Goal: Task Accomplishment & Management: Use online tool/utility

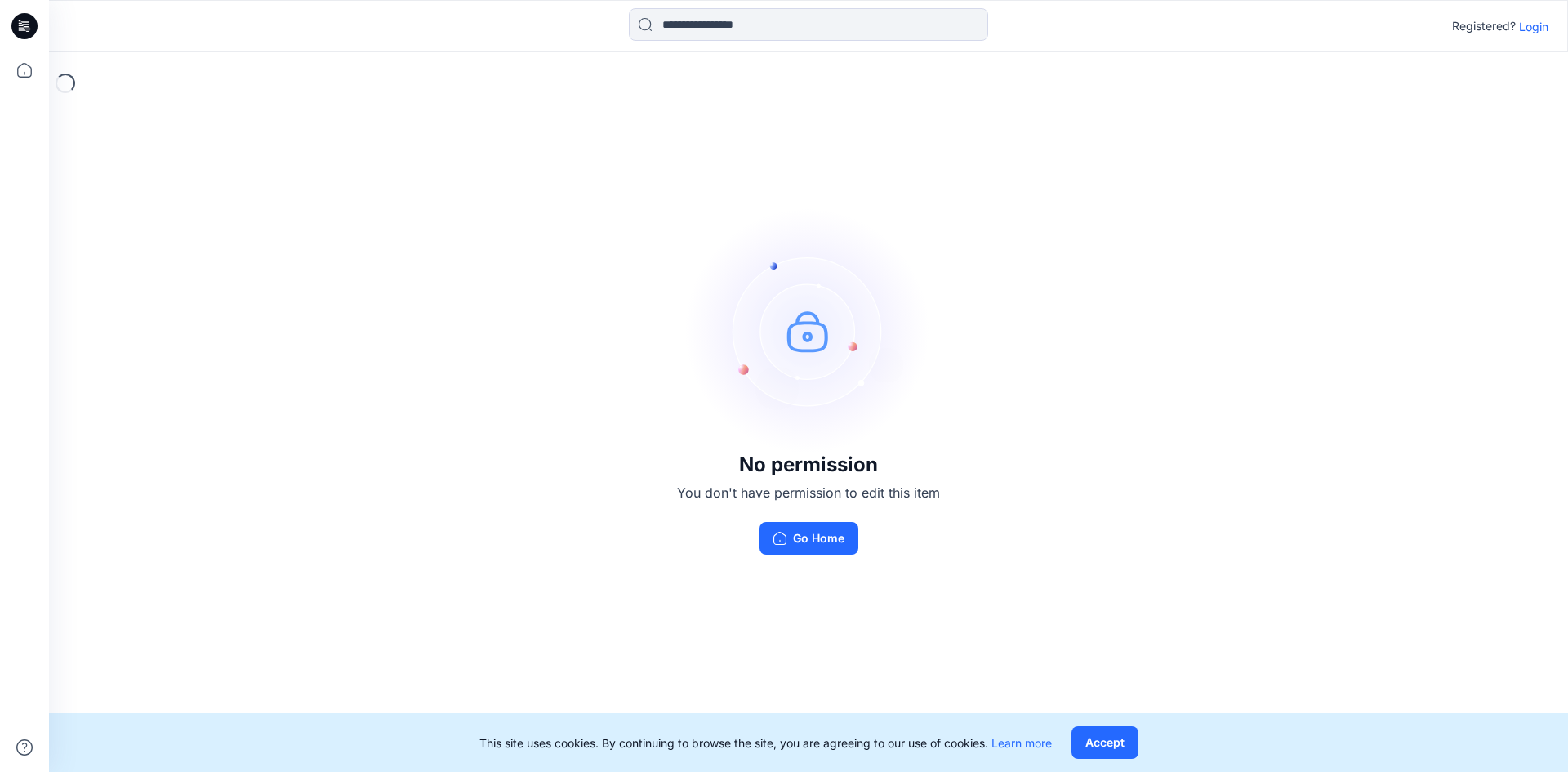
click at [1540, 33] on p "Login" at bounding box center [1533, 27] width 29 height 17
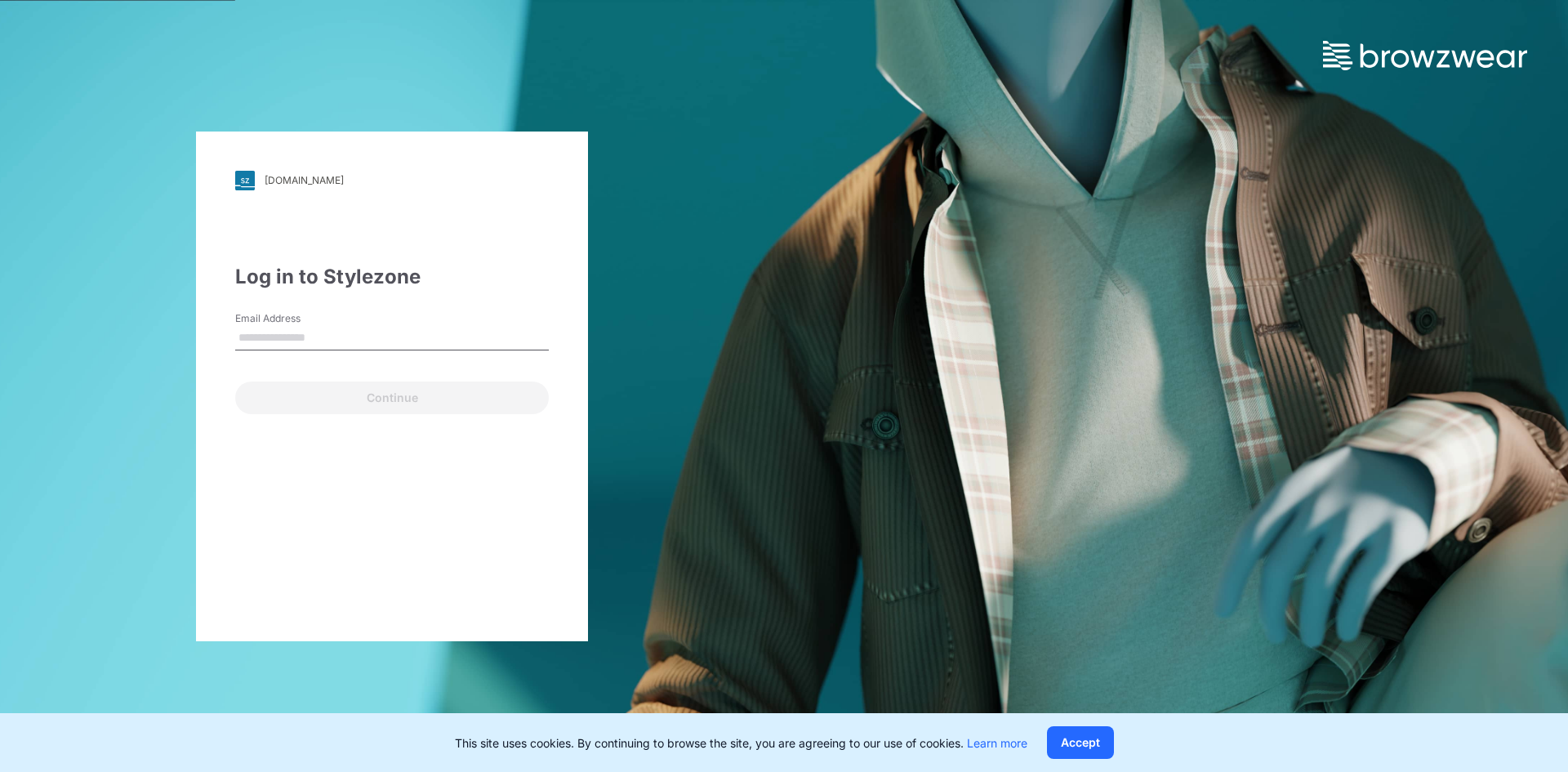
click at [352, 338] on input "Email Address" at bounding box center [392, 338] width 314 height 25
click at [316, 334] on input "Email Address" at bounding box center [392, 338] width 314 height 25
type input "*"
click at [347, 399] on div "Continue" at bounding box center [392, 393] width 314 height 39
click at [782, 388] on div "walmart.stylezone.com Loading... Log in to Stylezone Email Address * Please ent…" at bounding box center [392, 386] width 784 height 772
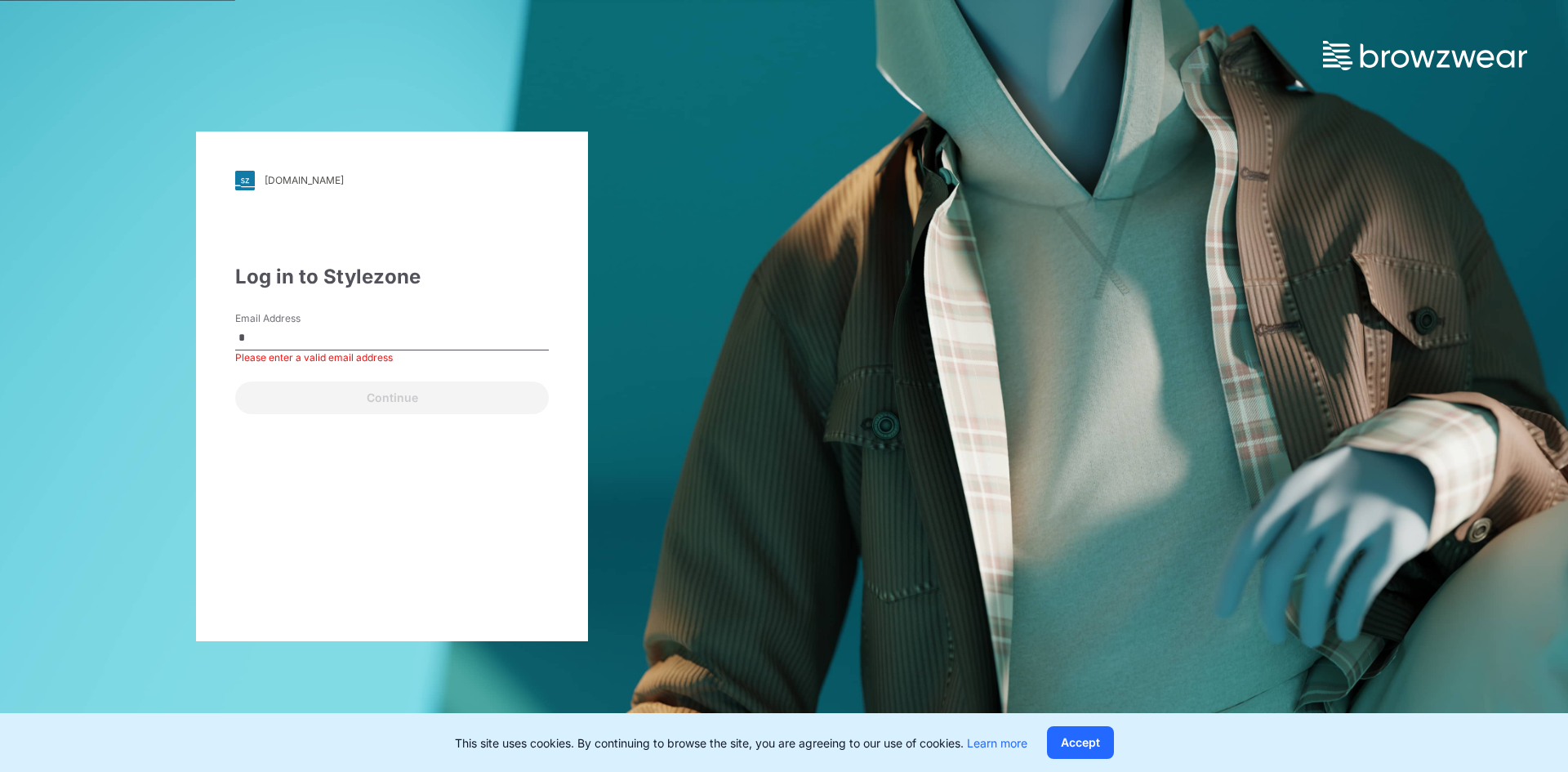
click at [307, 332] on input "*" at bounding box center [392, 338] width 314 height 25
click at [275, 362] on div "Email is required" at bounding box center [392, 358] width 314 height 15
click at [316, 396] on div "Continue" at bounding box center [392, 393] width 314 height 39
click at [336, 313] on label "Email Address" at bounding box center [292, 319] width 114 height 15
click at [336, 326] on input "Email Address" at bounding box center [392, 338] width 314 height 25
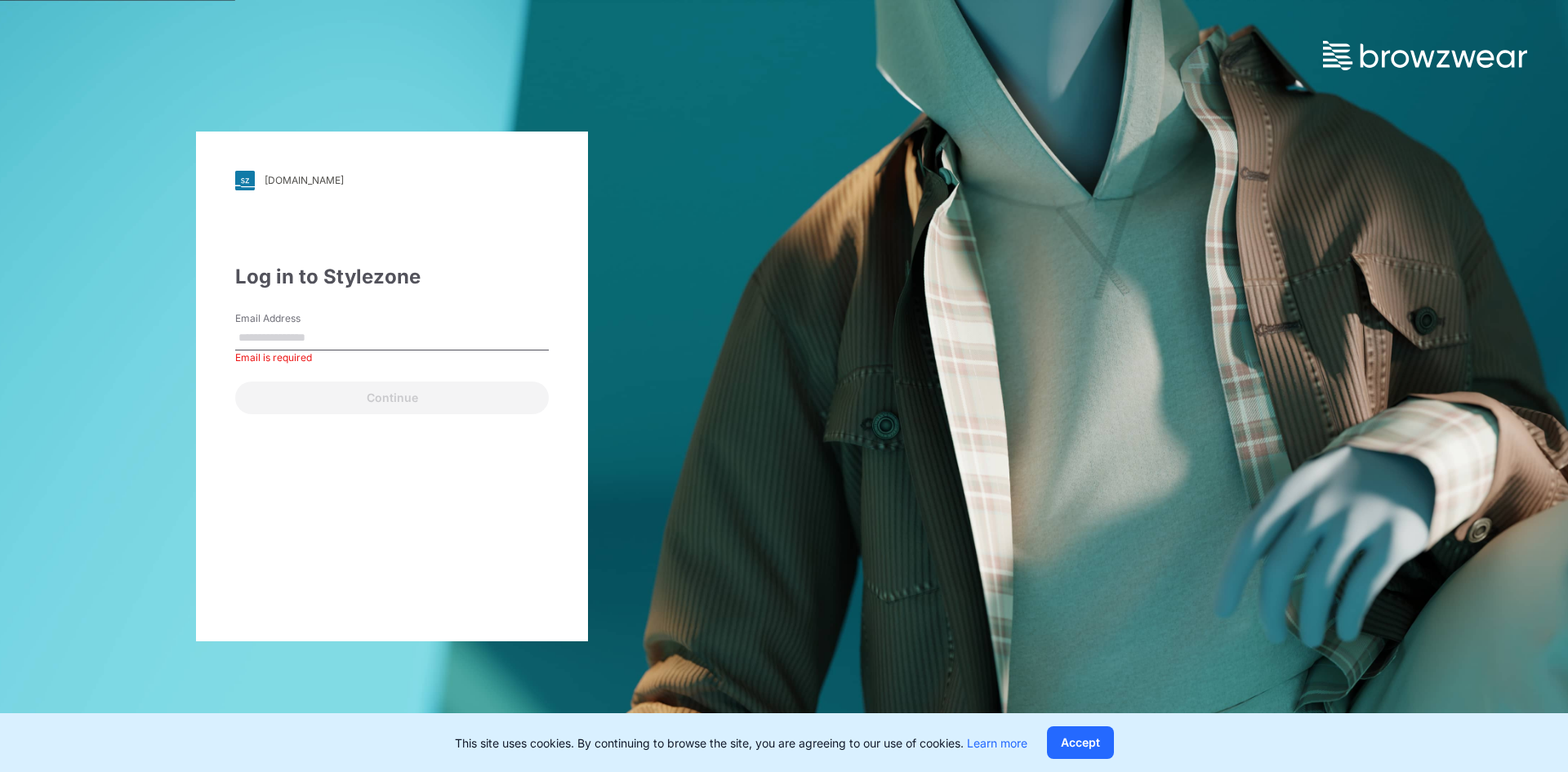
click at [309, 175] on div "[DOMAIN_NAME]" at bounding box center [304, 180] width 80 height 12
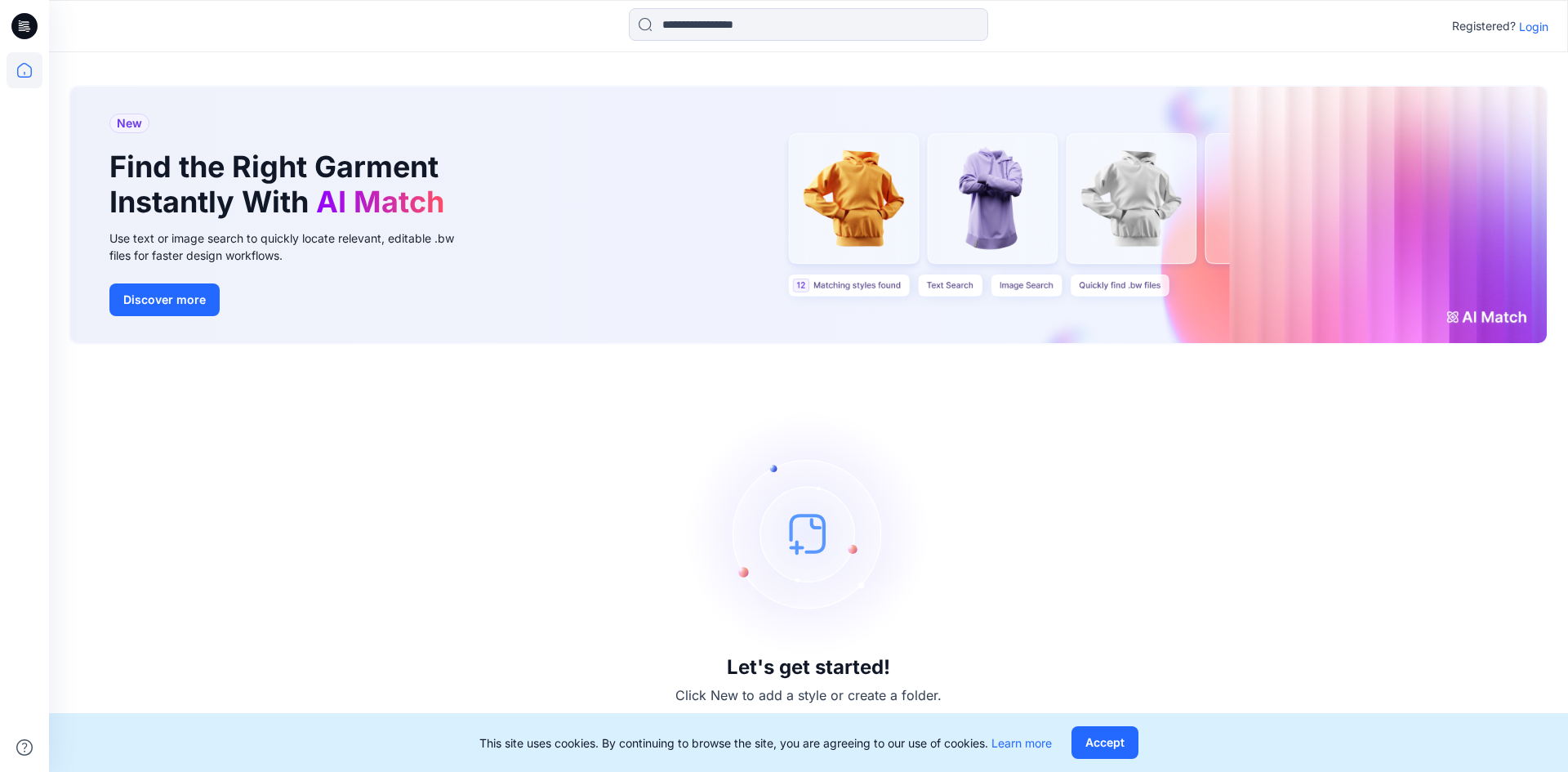
click at [1544, 31] on p "Login" at bounding box center [1533, 27] width 29 height 17
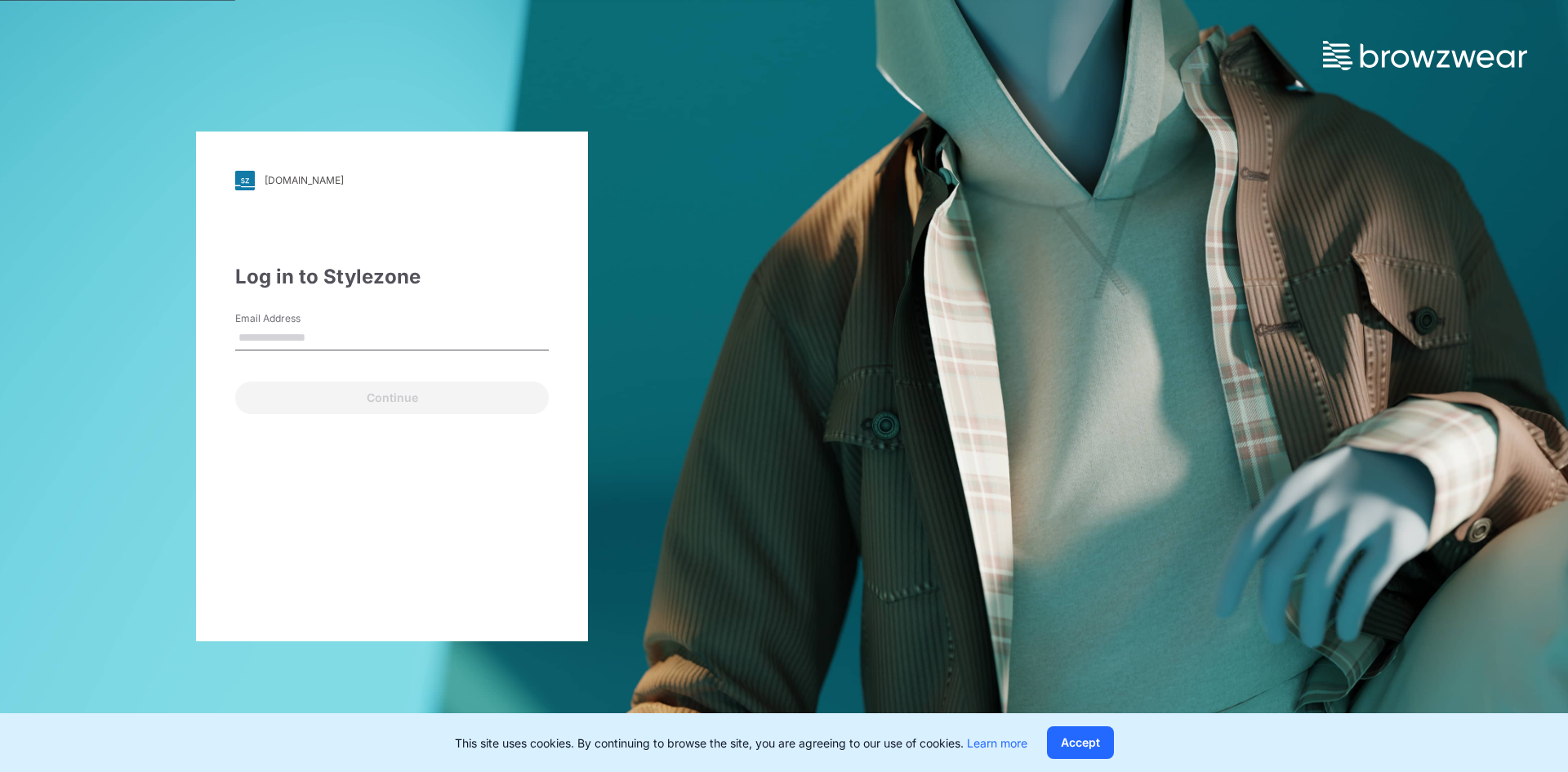
type input "**********"
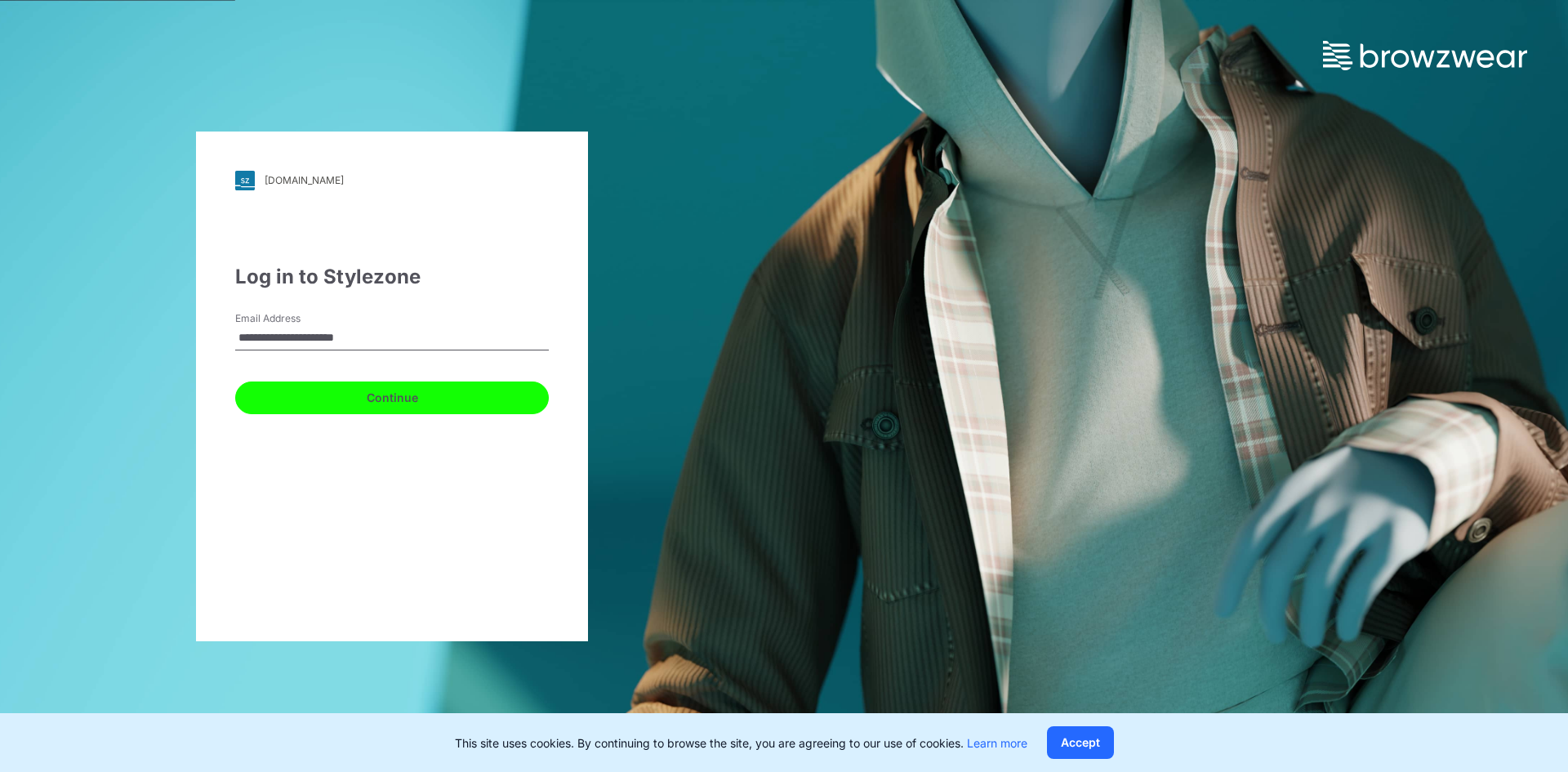
click at [398, 396] on button "Continue" at bounding box center [392, 397] width 314 height 32
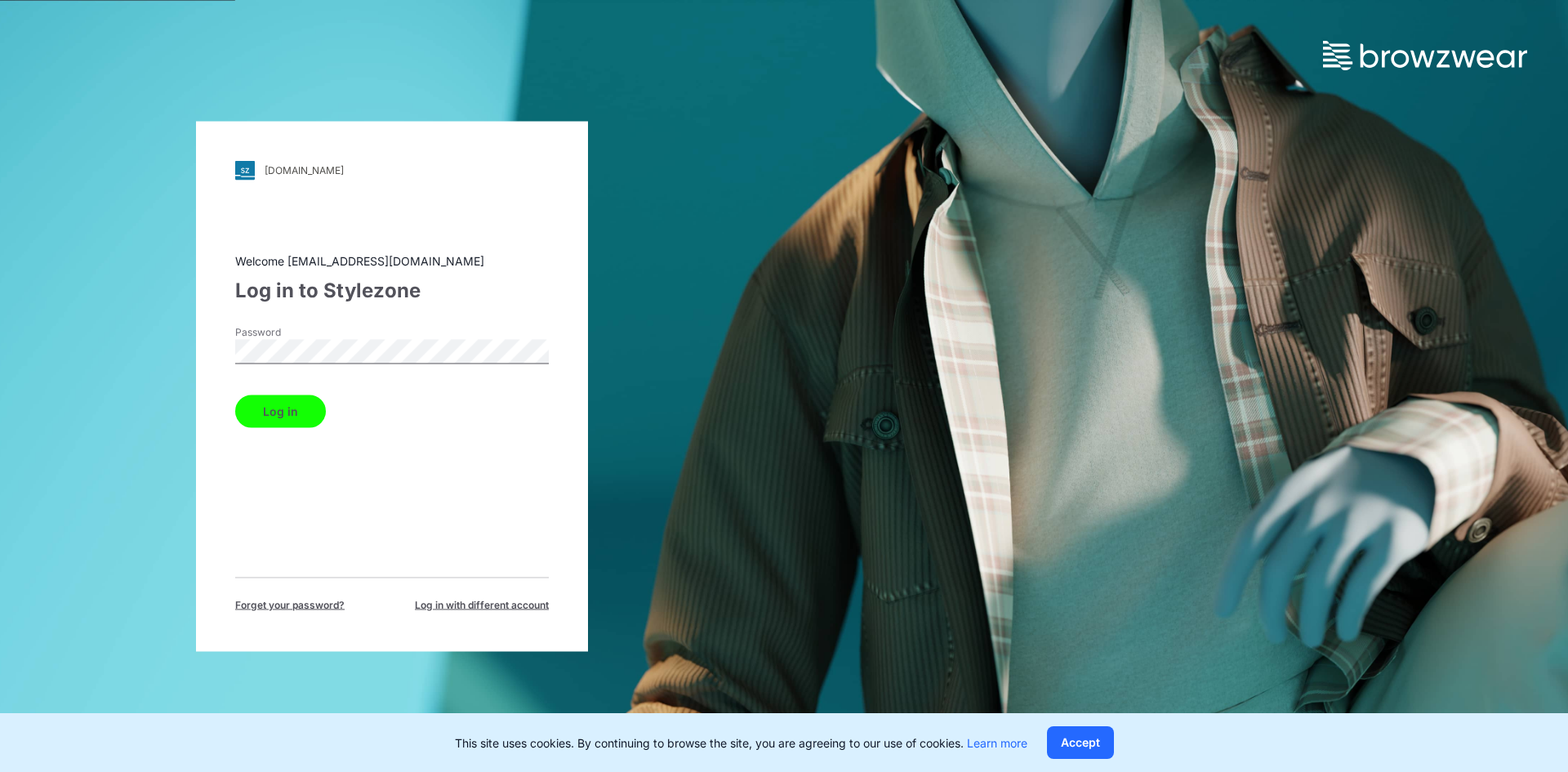
click at [281, 413] on button "Log in" at bounding box center [280, 410] width 90 height 32
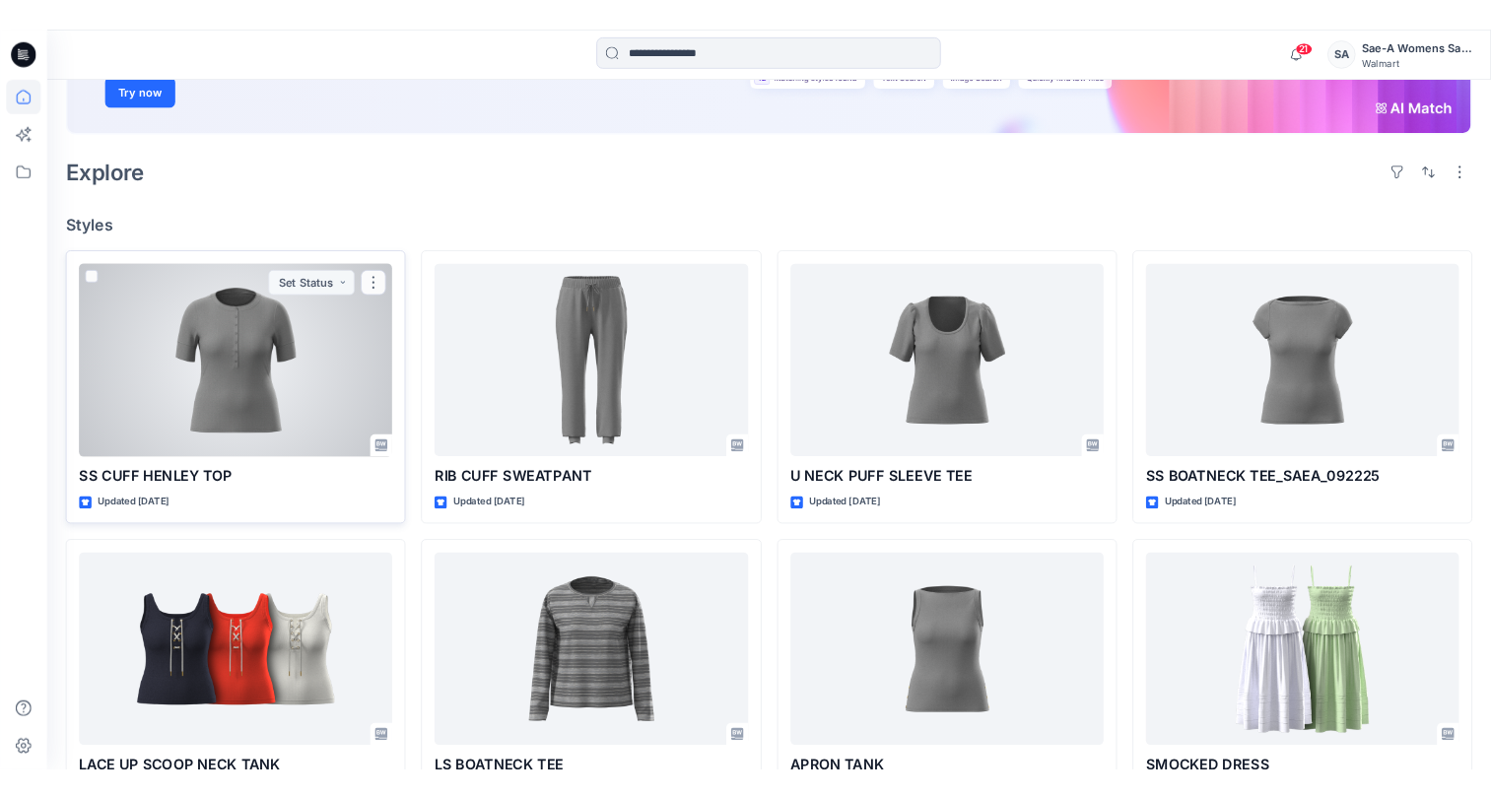
scroll to position [394, 0]
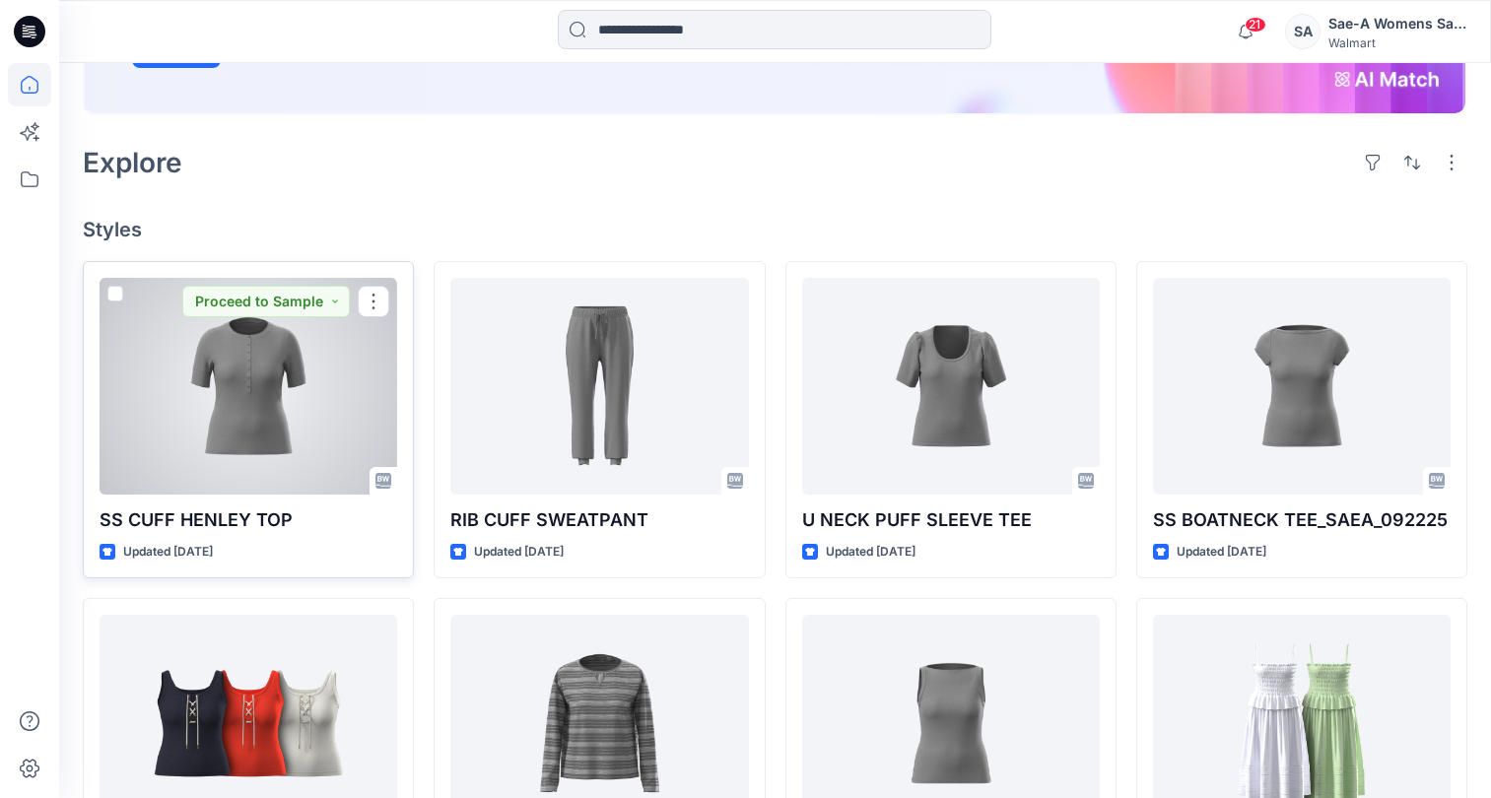
click at [313, 435] on div at bounding box center [249, 386] width 298 height 217
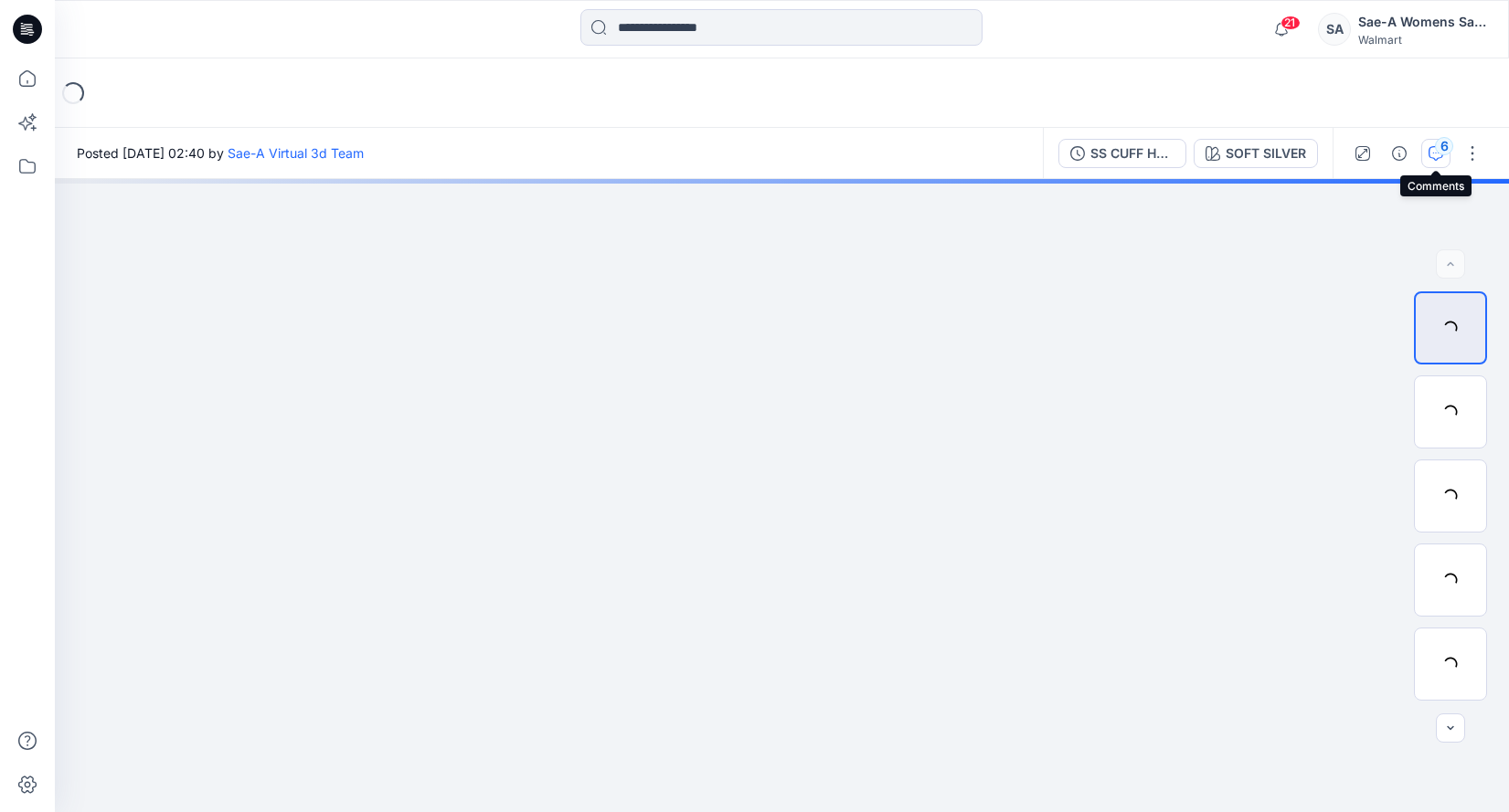
click at [1439, 155] on div "6" at bounding box center [1444, 146] width 19 height 19
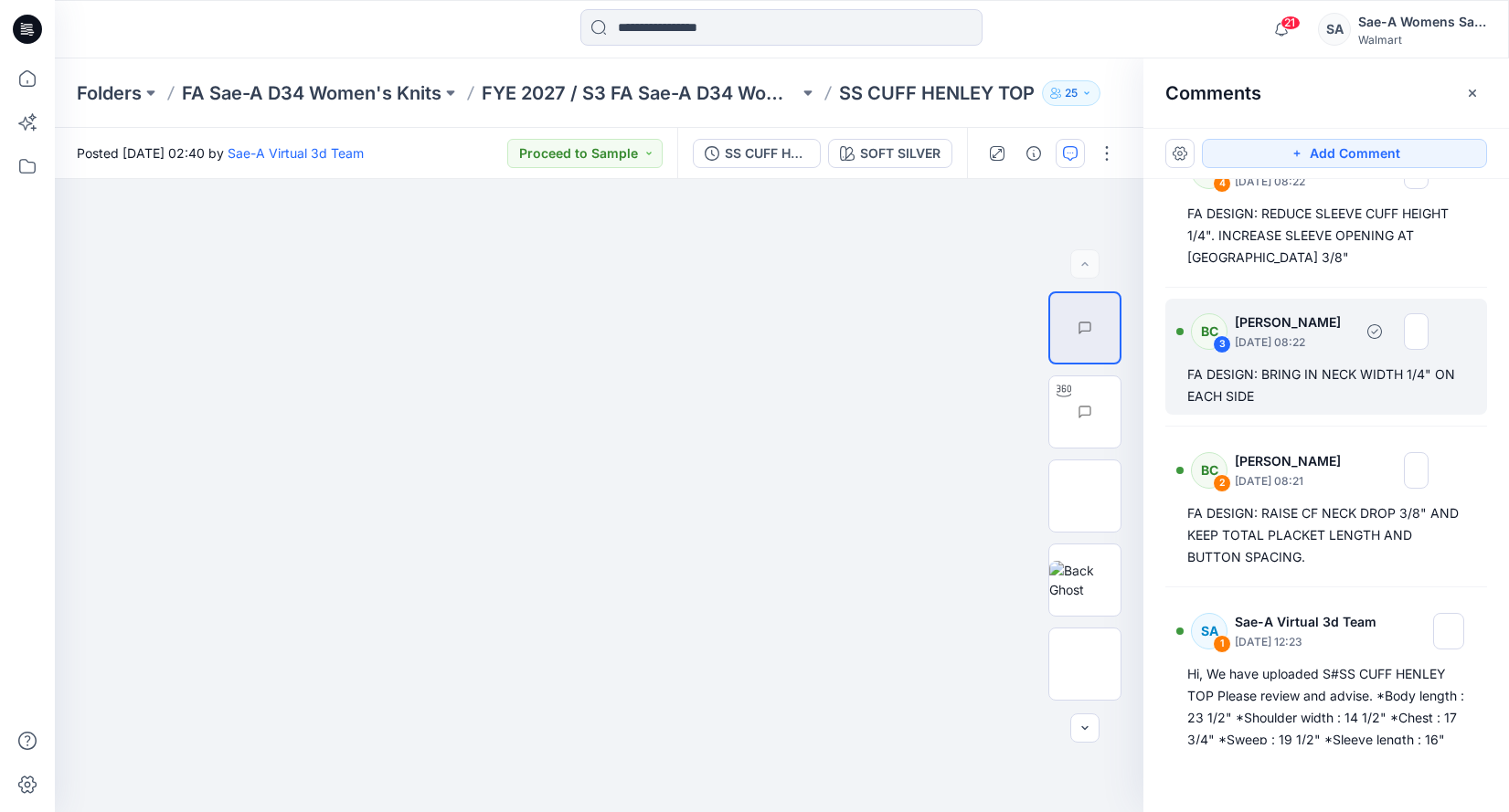
scroll to position [365, 0]
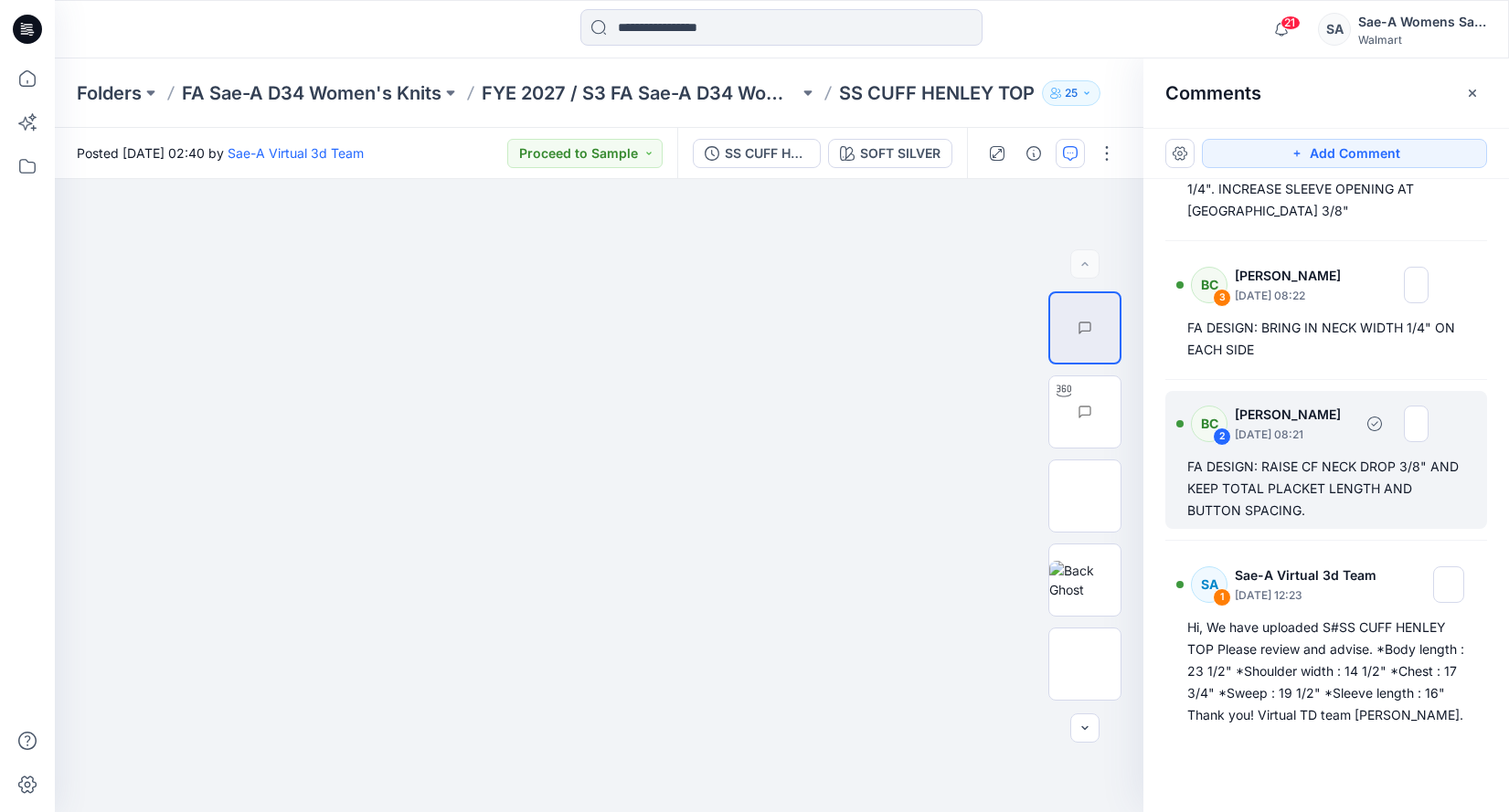
click at [1311, 503] on div "FA DESIGN: RAISE CF NECK DROP 3/8" AND KEEP TOTAL PLACKET LENGTH AND BUTTON SPA…" at bounding box center [1326, 488] width 278 height 66
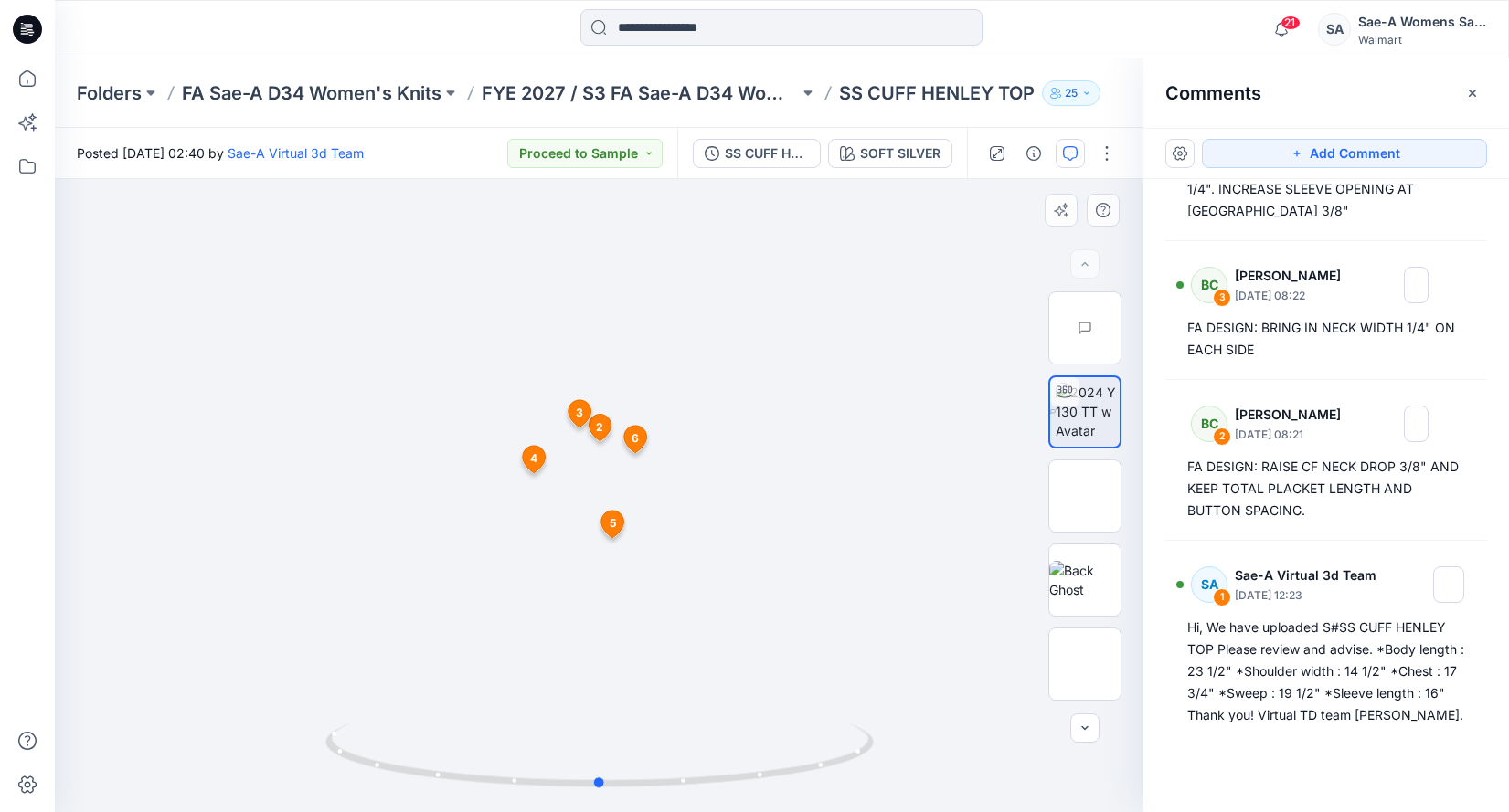
click at [808, 452] on div at bounding box center [599, 495] width 1088 height 633
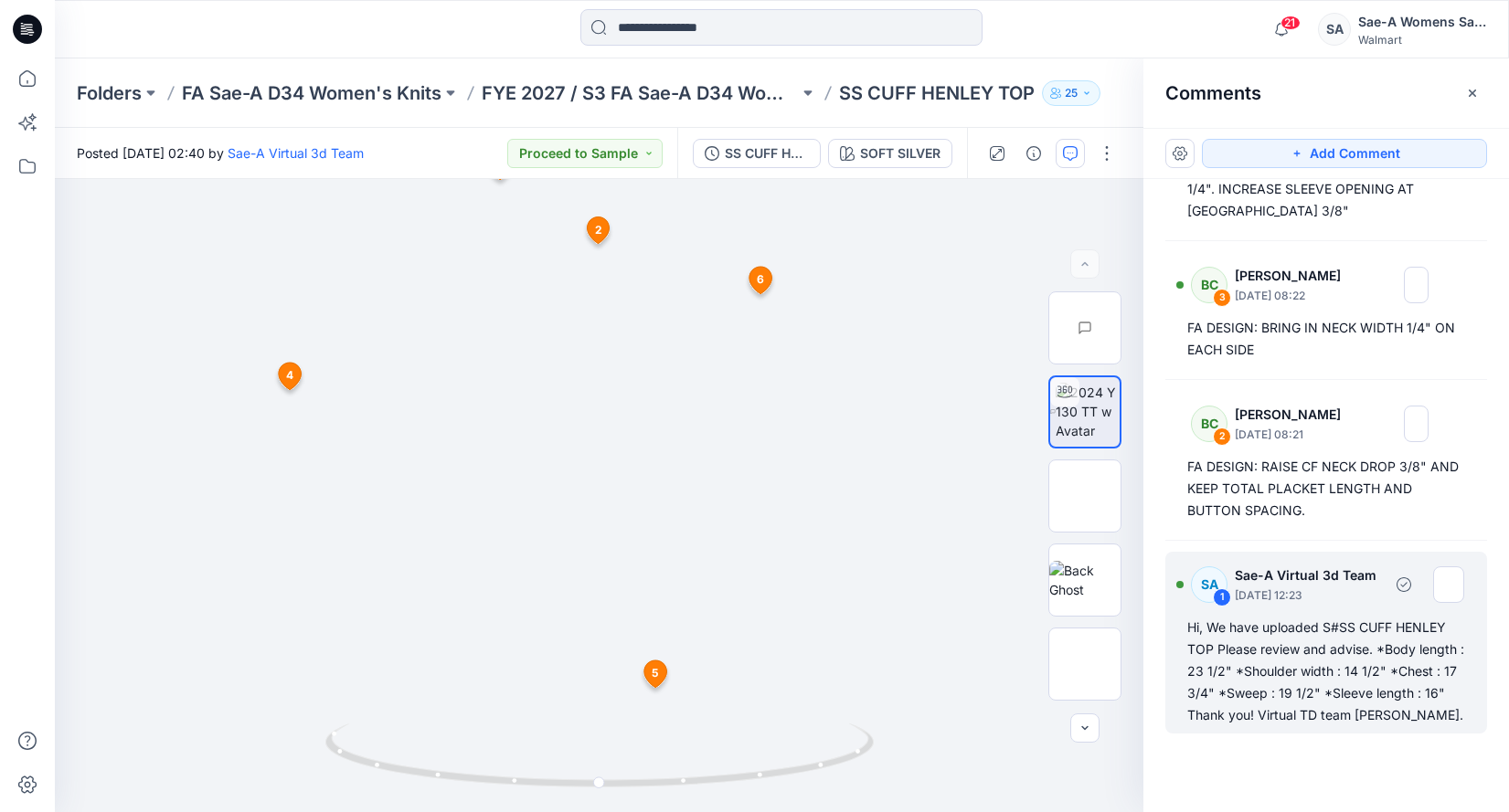
scroll to position [376, 0]
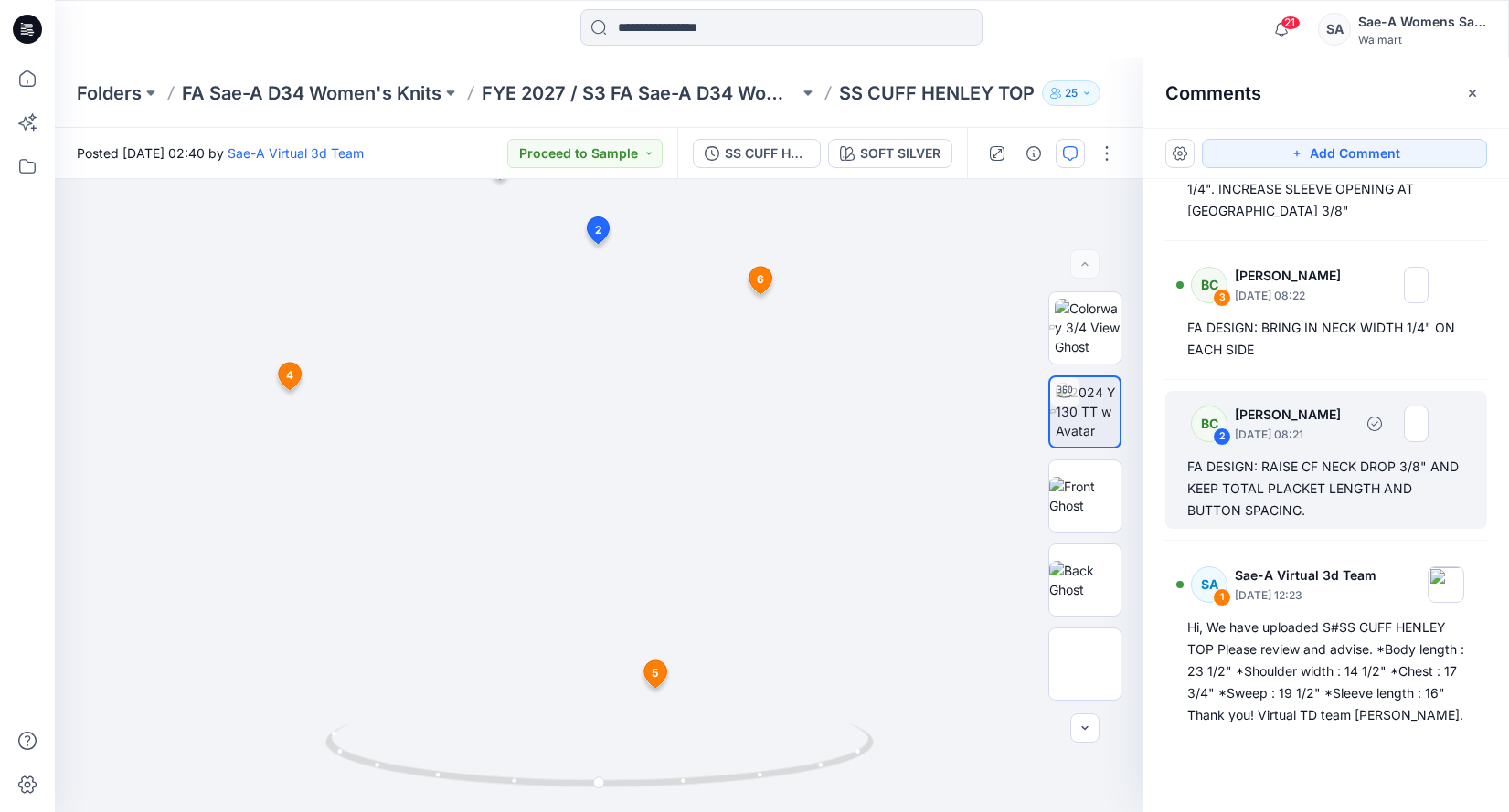
click at [1293, 483] on div "FA DESIGN: RAISE CF NECK DROP 3/8" AND KEEP TOTAL PLACKET LENGTH AND BUTTON SPA…" at bounding box center [1326, 488] width 278 height 66
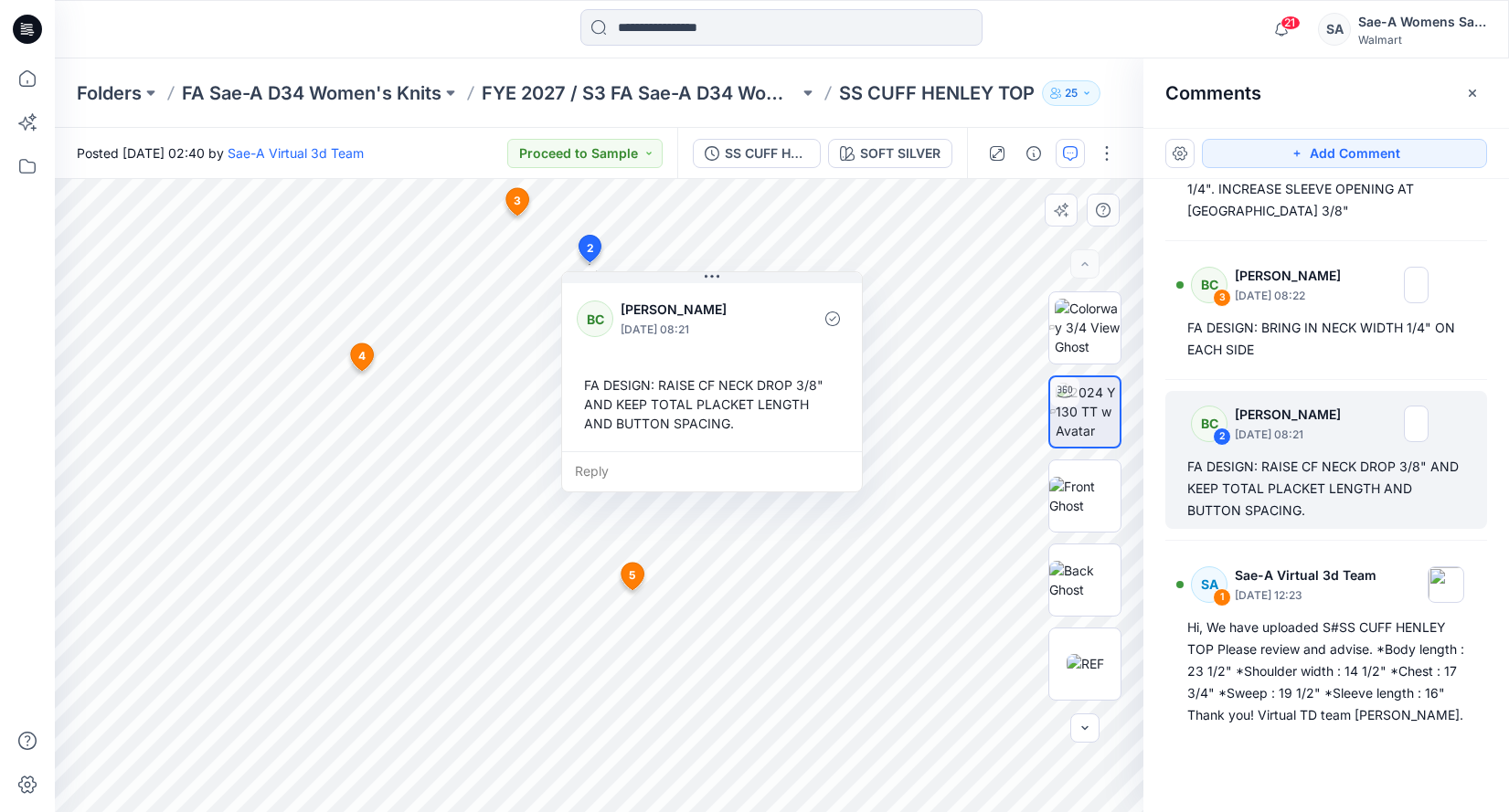
click at [669, 406] on div "FA DESIGN: RAISE CF NECK DROP 3/8" AND KEEP TOTAL PLACKET LENGTH AND BUTTON SPA…" at bounding box center [712, 404] width 271 height 72
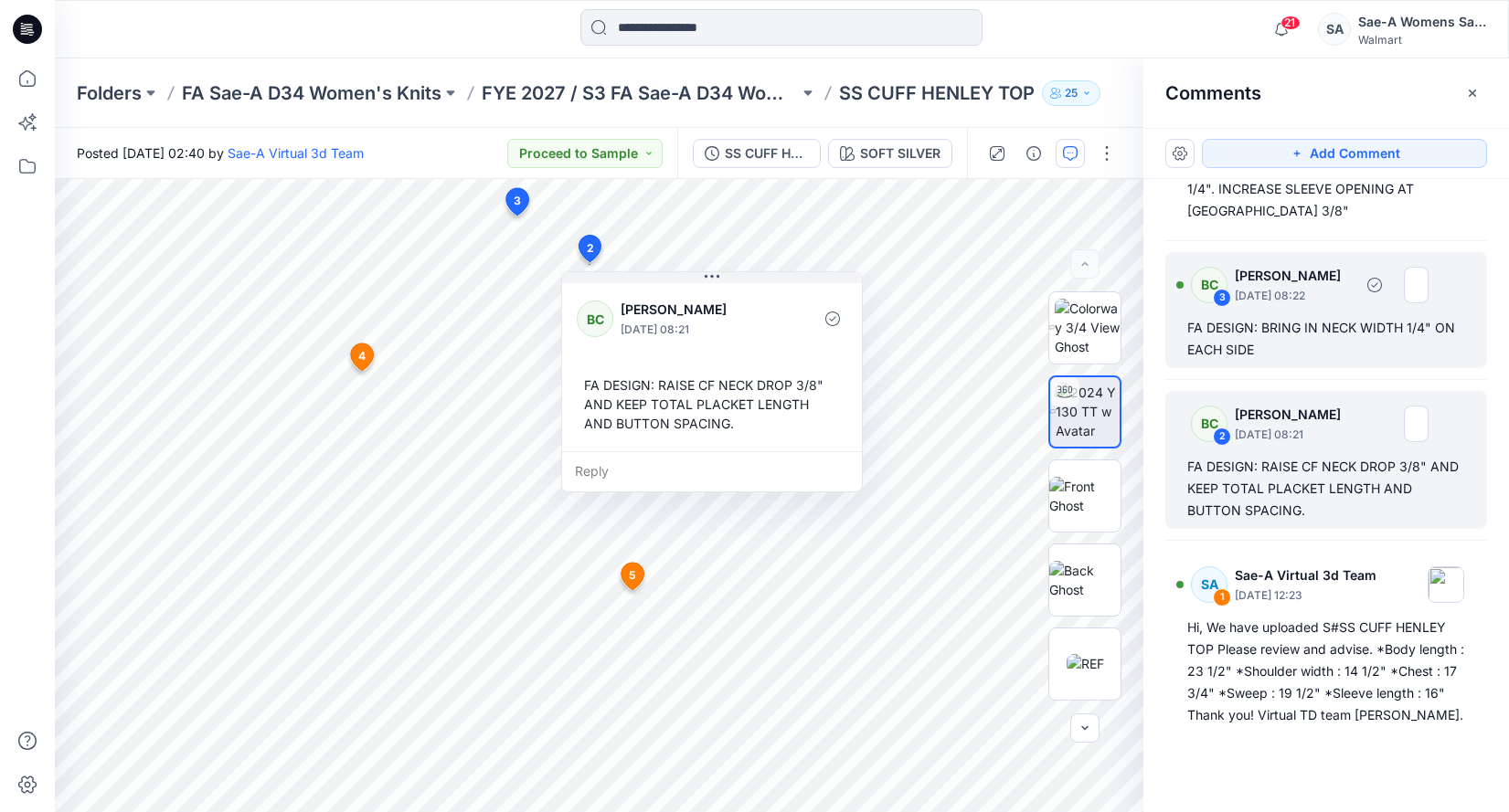
click at [1291, 317] on div "FA DESIGN: BRING IN NECK WIDTH 1/4" ON EACH SIDE" at bounding box center [1326, 338] width 278 height 44
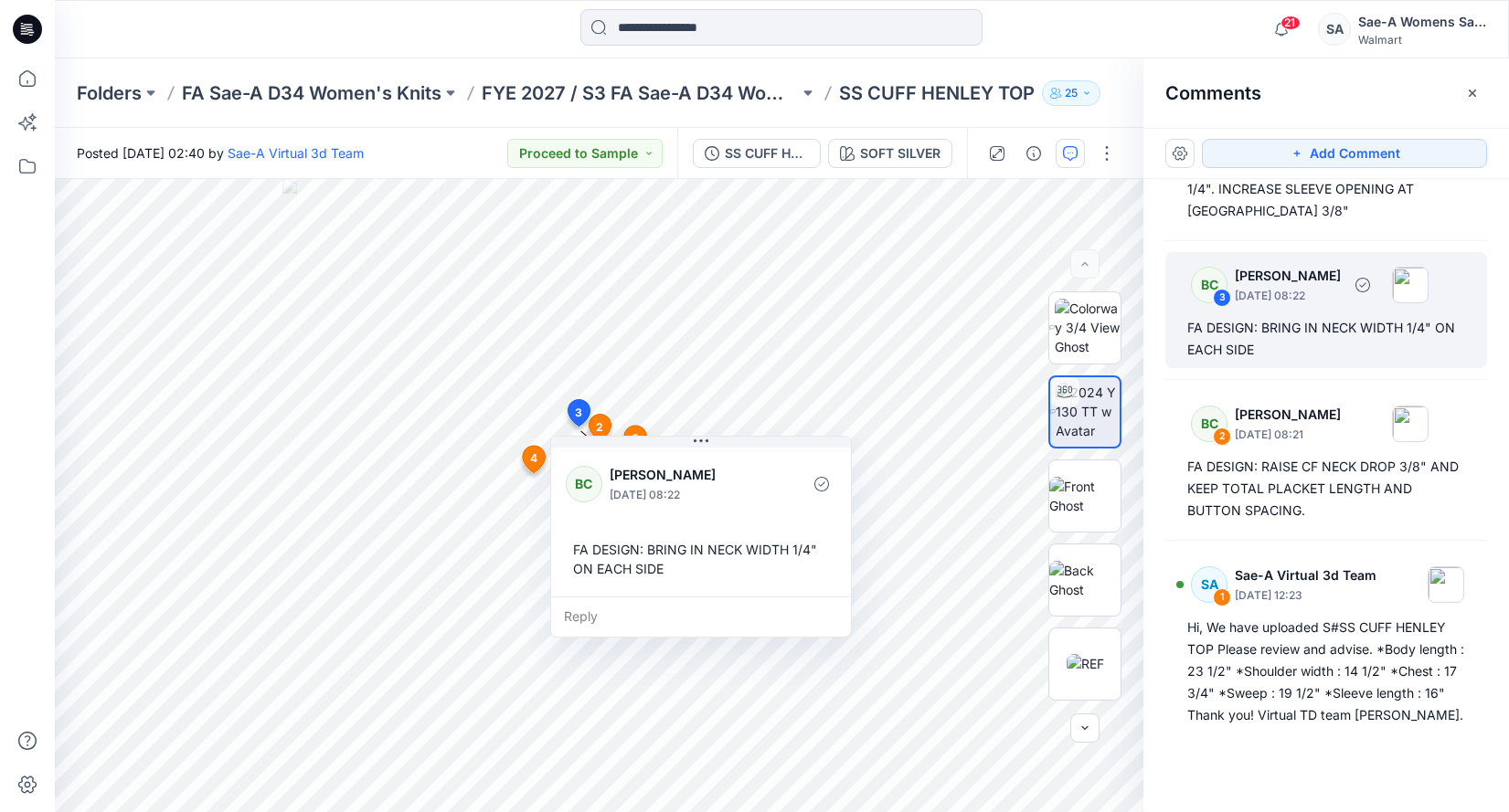
click at [1290, 317] on div "FA DESIGN: BRING IN NECK WIDTH 1/4" ON EACH SIDE" at bounding box center [1326, 338] width 278 height 44
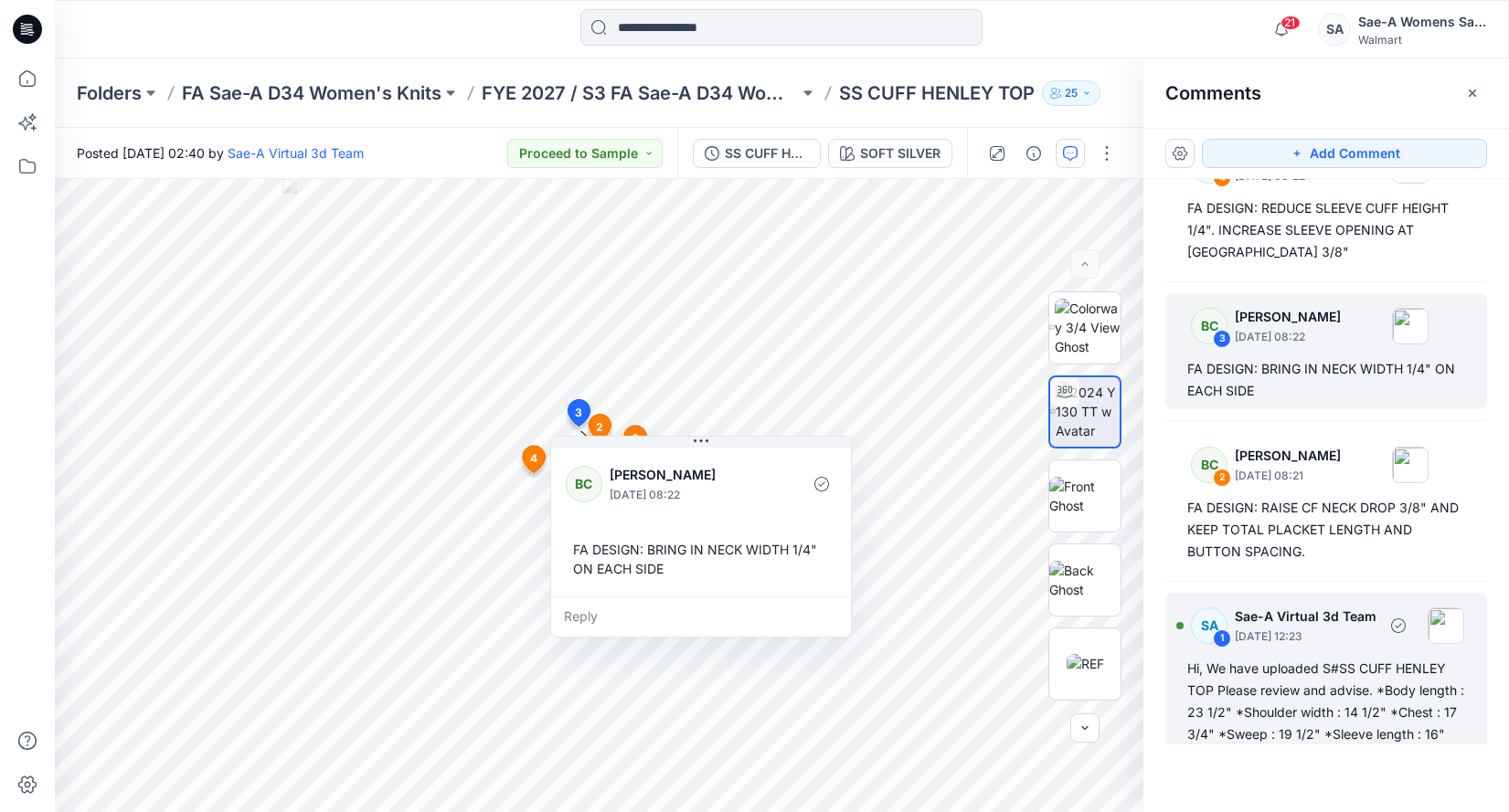
scroll to position [285, 0]
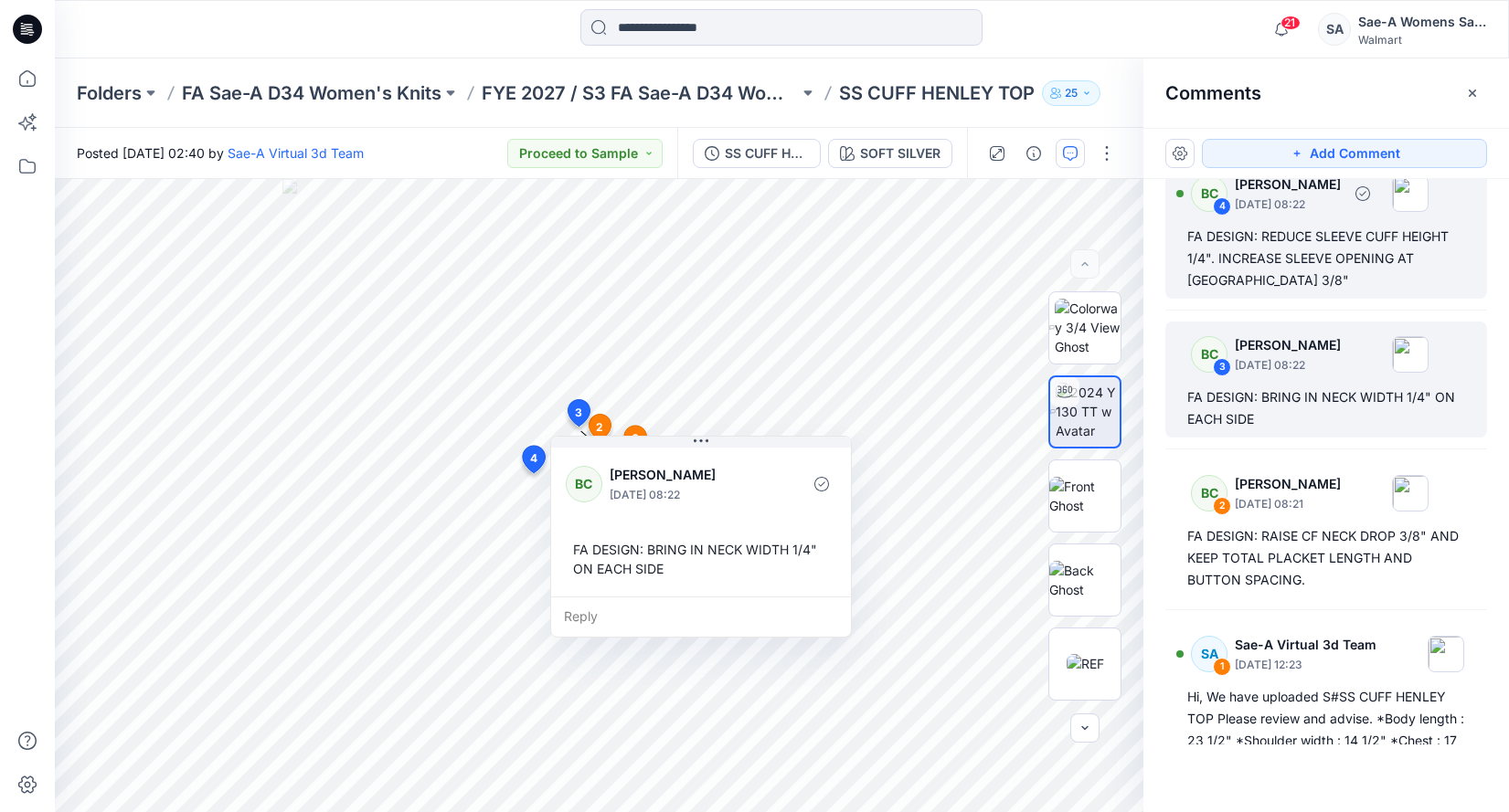
click at [1337, 255] on div "FA DESIGN: REDUCE SLEEVE CUFF HEIGHT 1/4". INCREASE SLEEVE OPENING AT CUFF SEAM…" at bounding box center [1326, 258] width 278 height 66
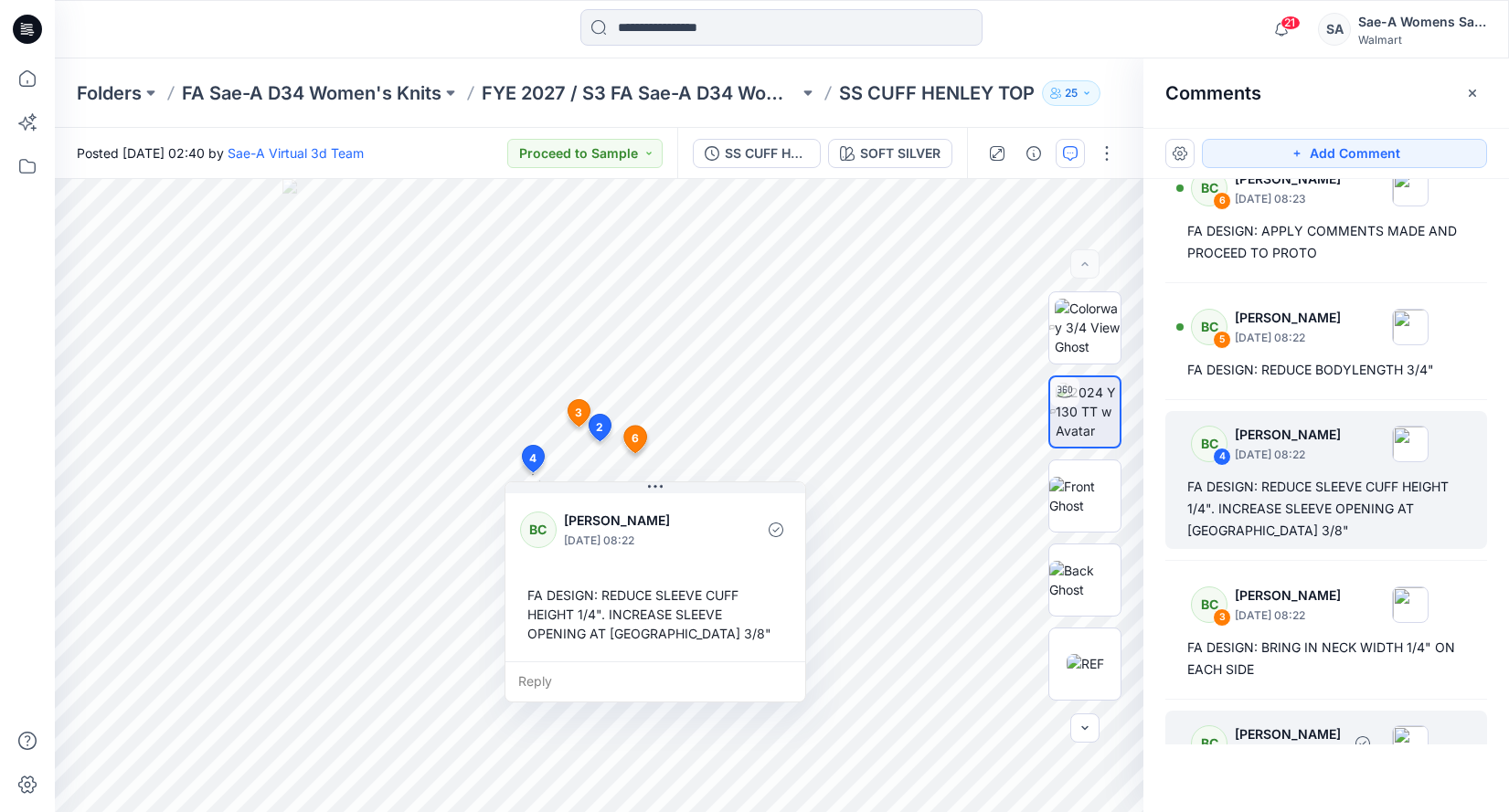
scroll to position [0, 0]
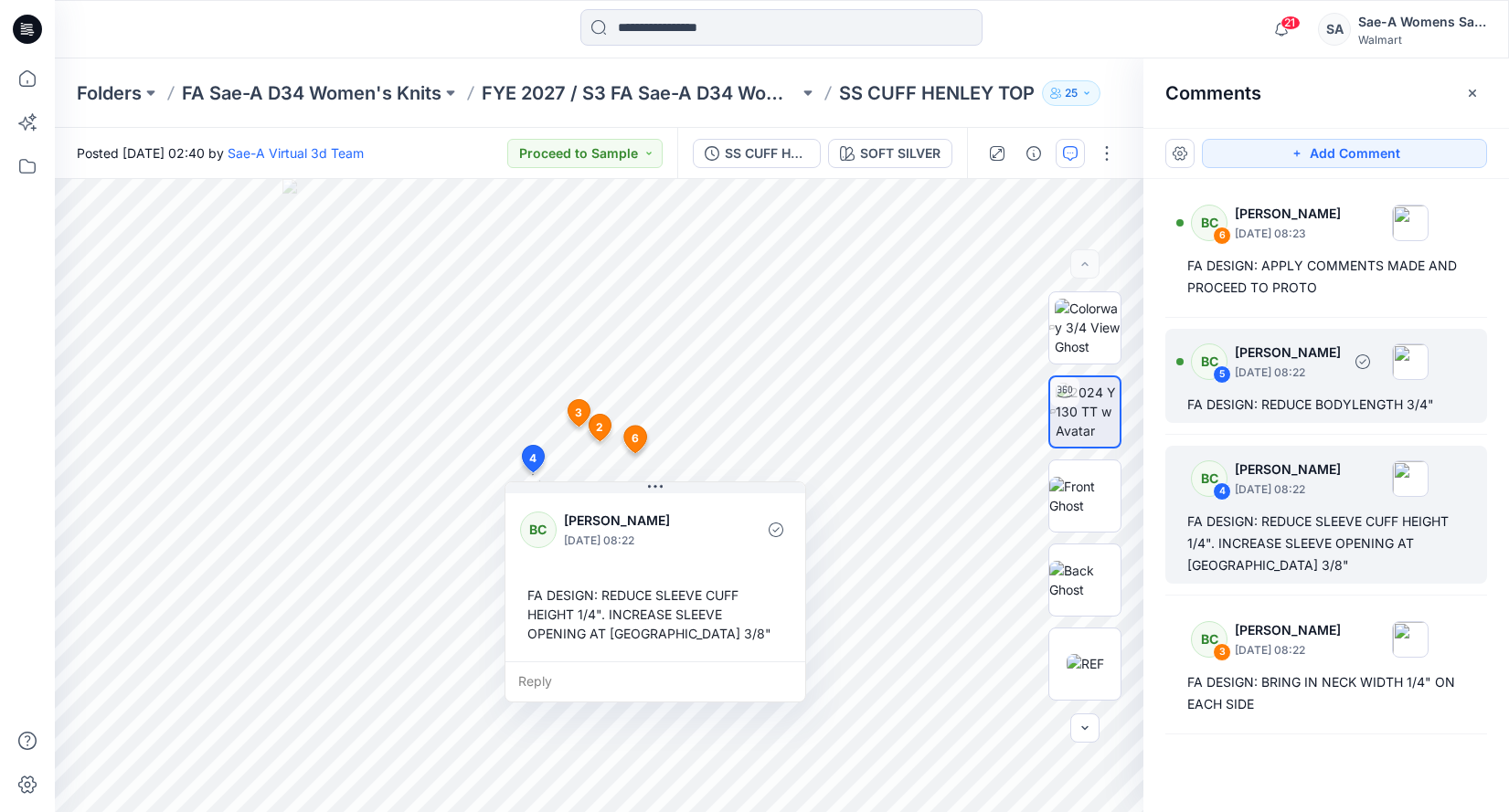
click at [1311, 414] on div "FA DESIGN: REDUCE BODYLENGTH 3/4"" at bounding box center [1326, 405] width 278 height 22
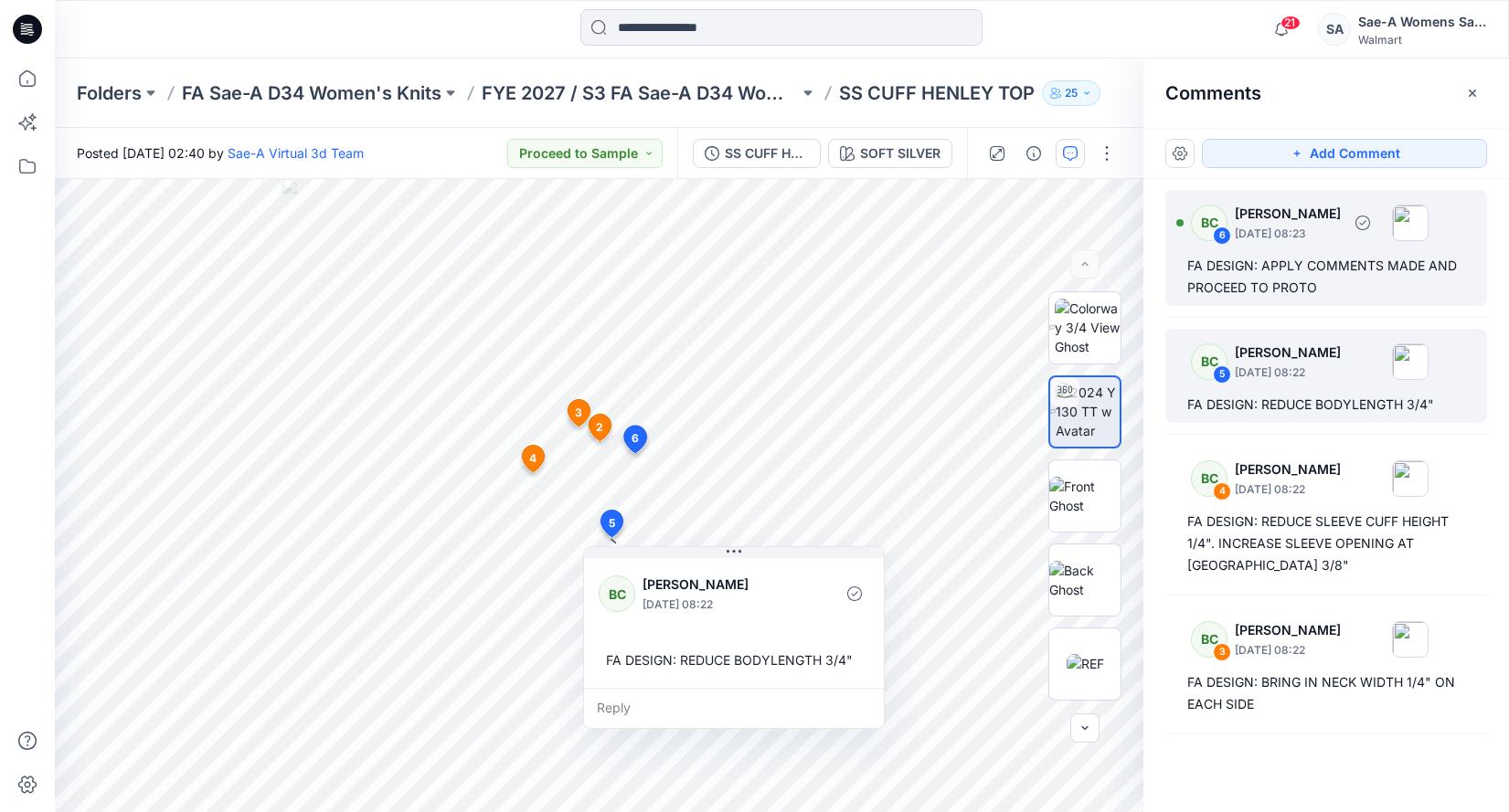
click at [1376, 291] on div "FA DESIGN: APPLY COMMENTS MADE AND PROCEED TO PROTO" at bounding box center [1326, 276] width 278 height 44
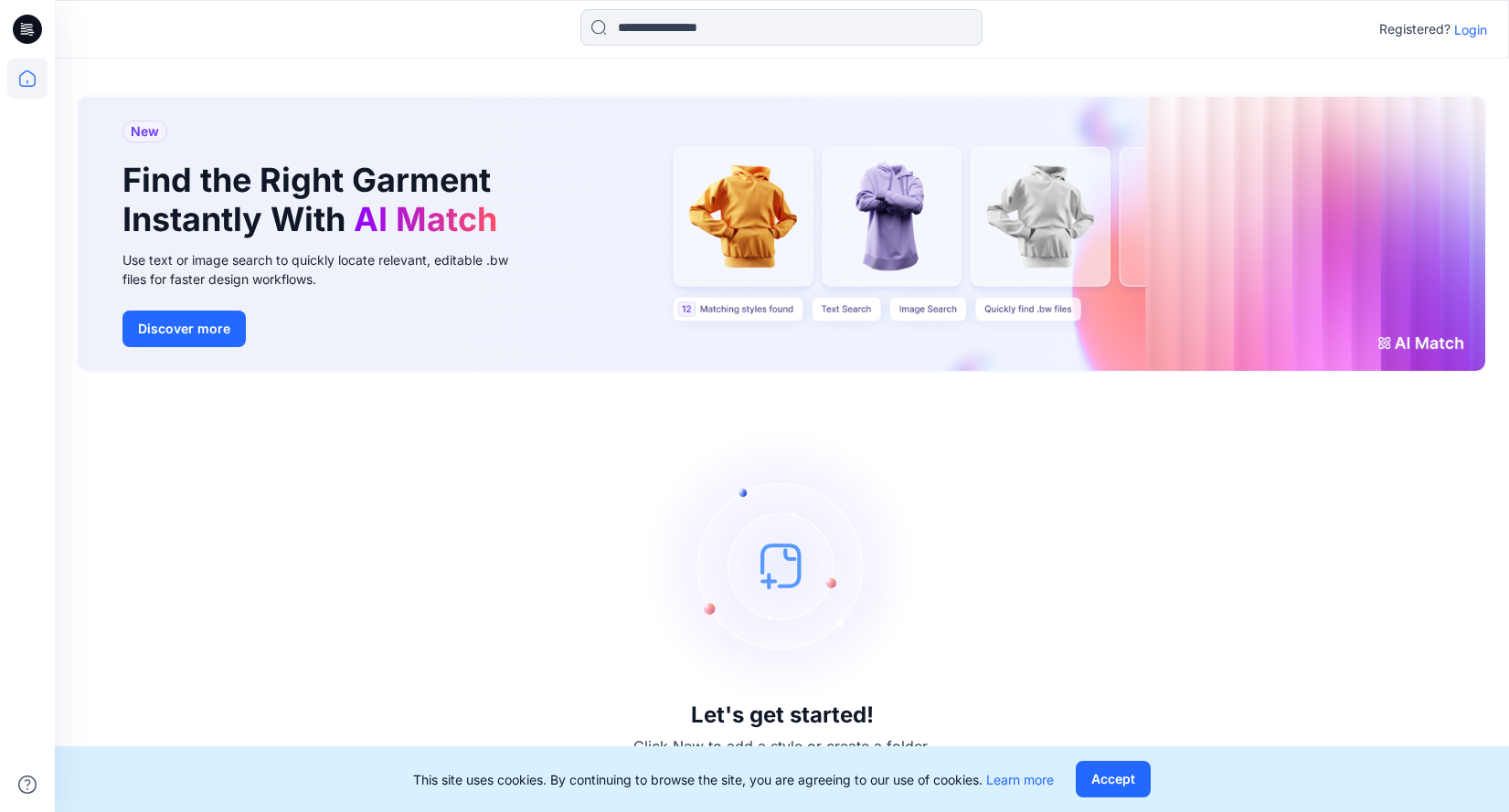
click at [1474, 34] on p "Login" at bounding box center [1469, 30] width 32 height 19
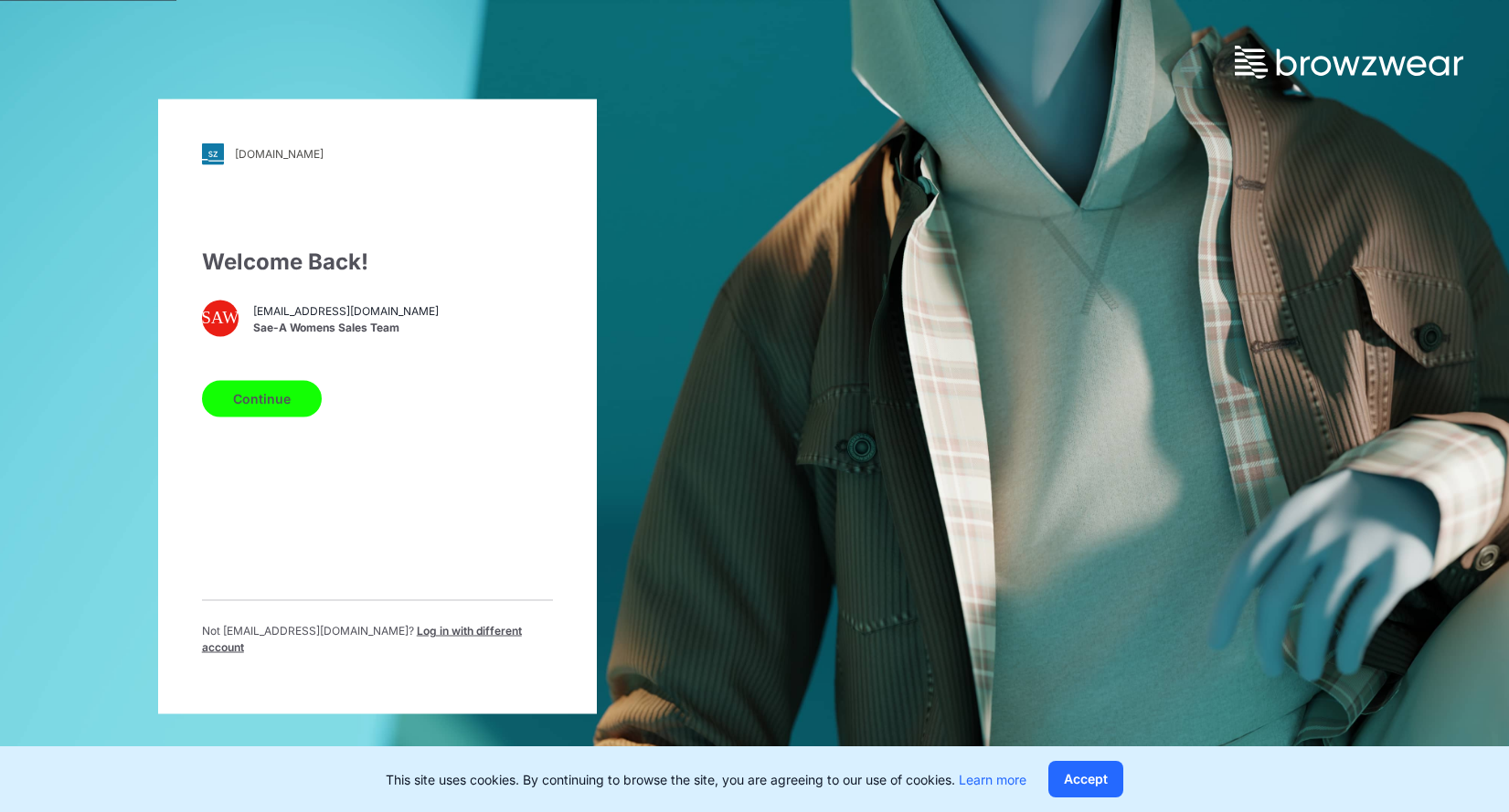
click at [260, 416] on button "Continue" at bounding box center [261, 398] width 120 height 36
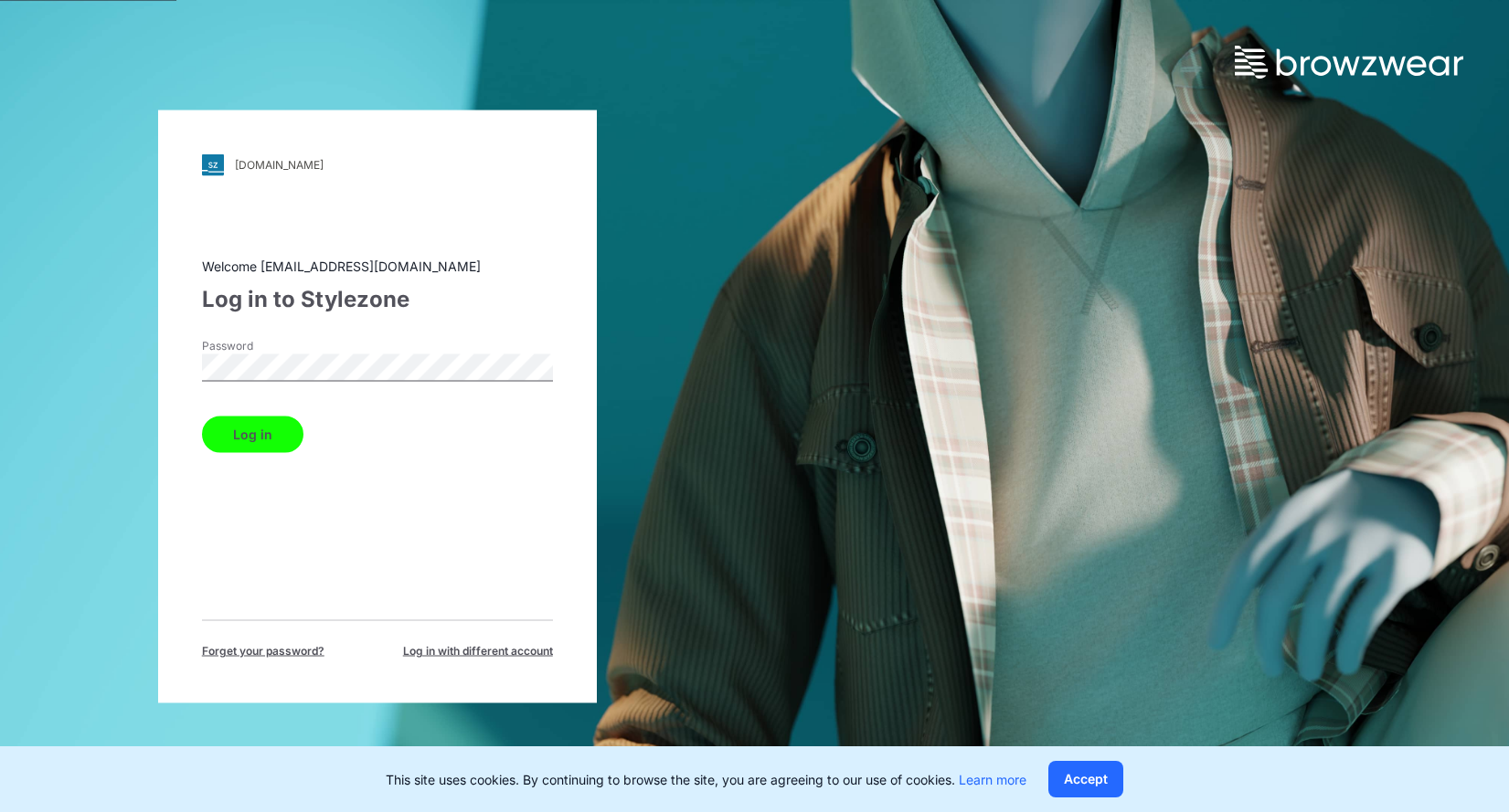
click at [250, 437] on button "Log in" at bounding box center [252, 434] width 101 height 36
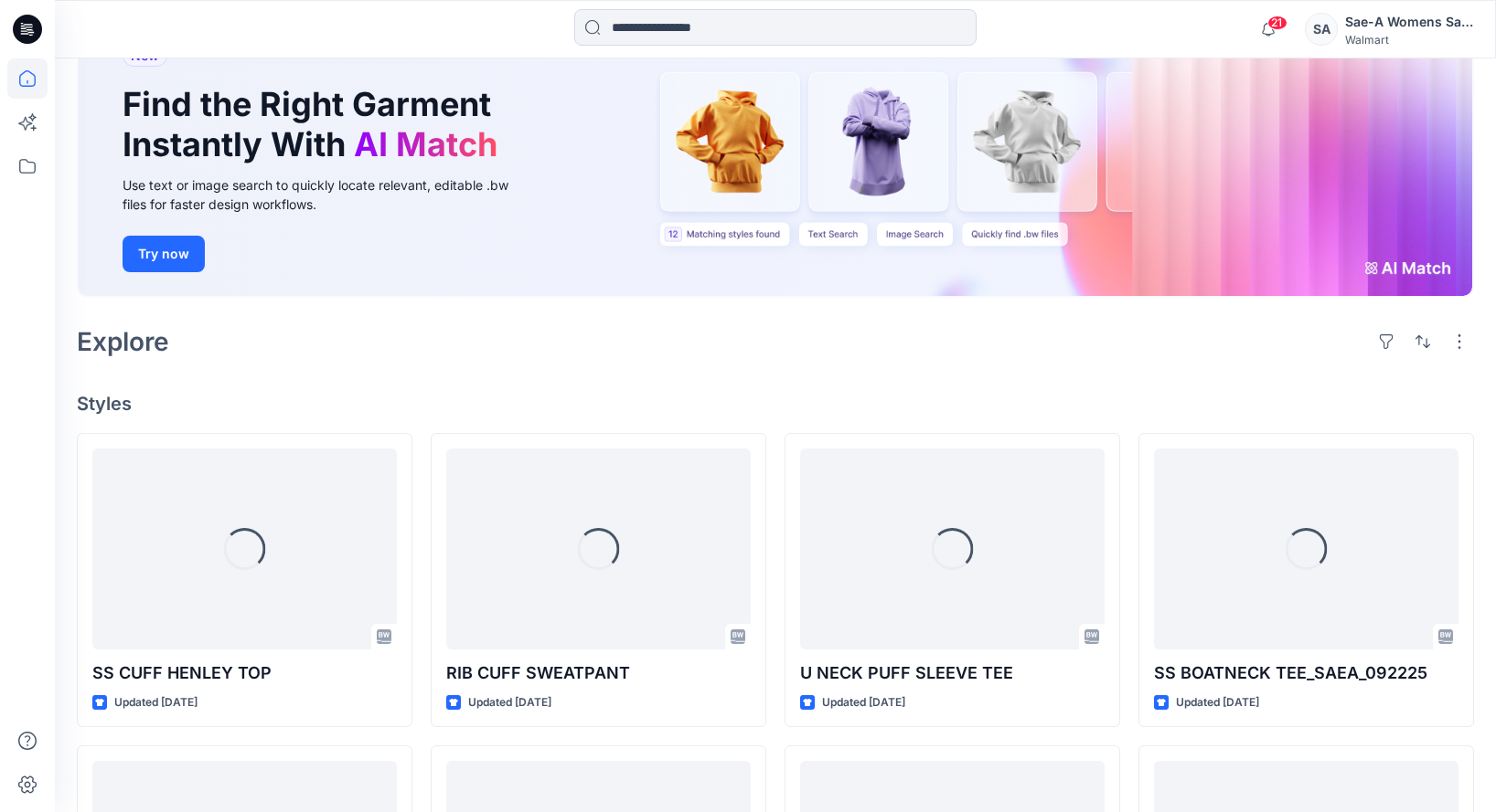
scroll to position [274, 0]
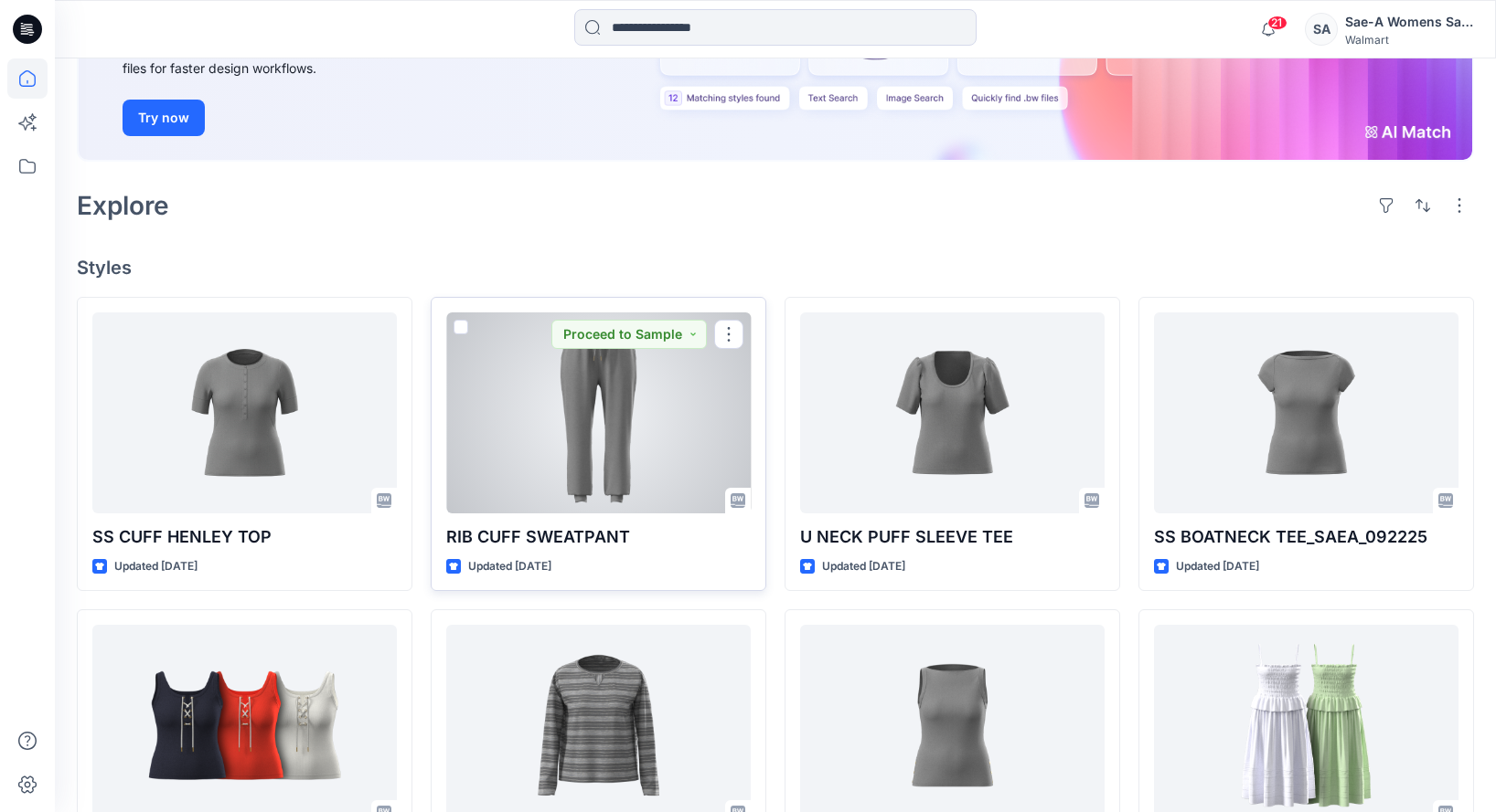
click at [626, 434] on div at bounding box center [598, 412] width 304 height 201
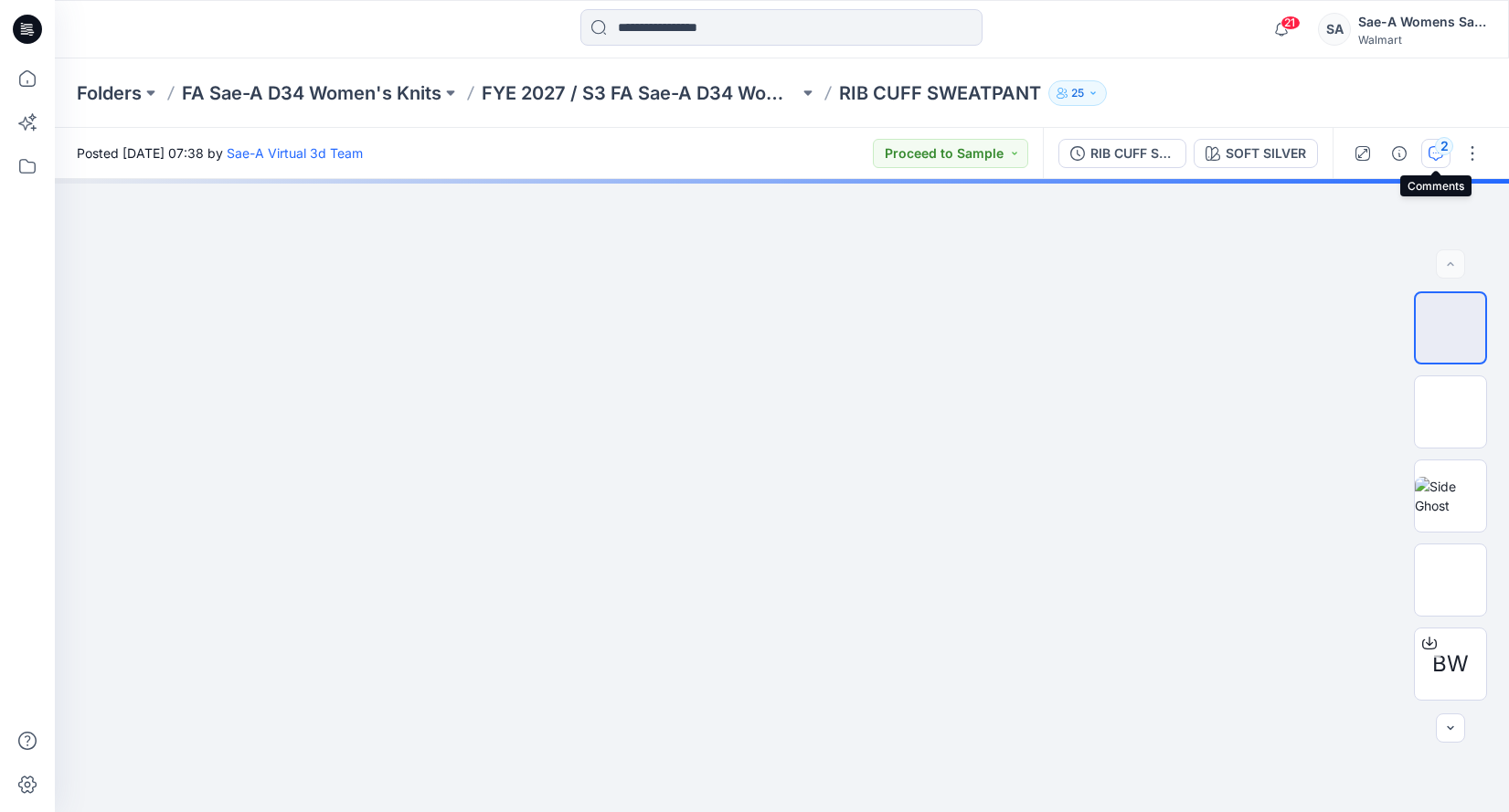
click at [1441, 152] on div "2" at bounding box center [1444, 146] width 19 height 19
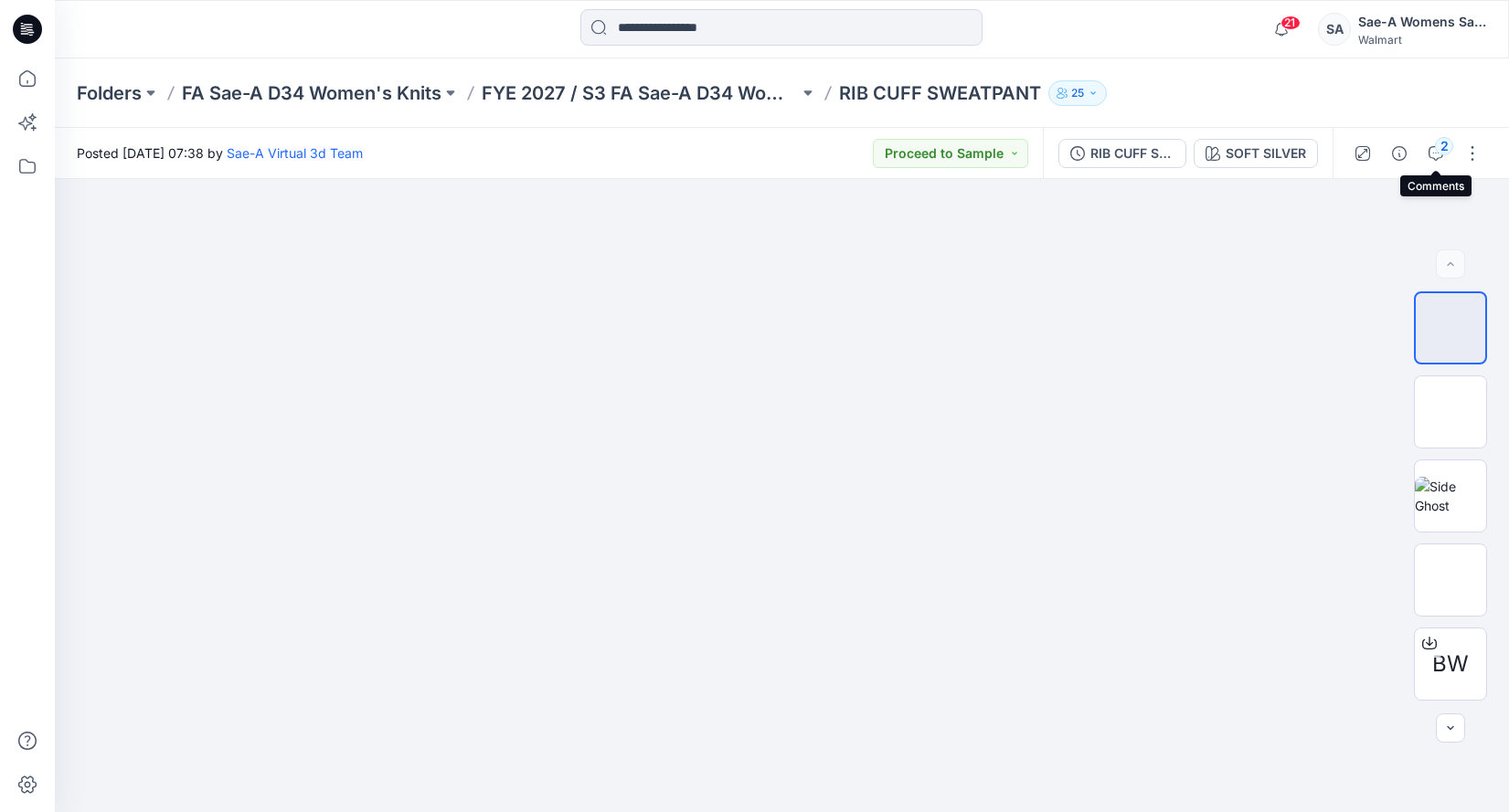
click at [1439, 152] on div at bounding box center [1325, 435] width 365 height 754
